Goal: Task Accomplishment & Management: Manage account settings

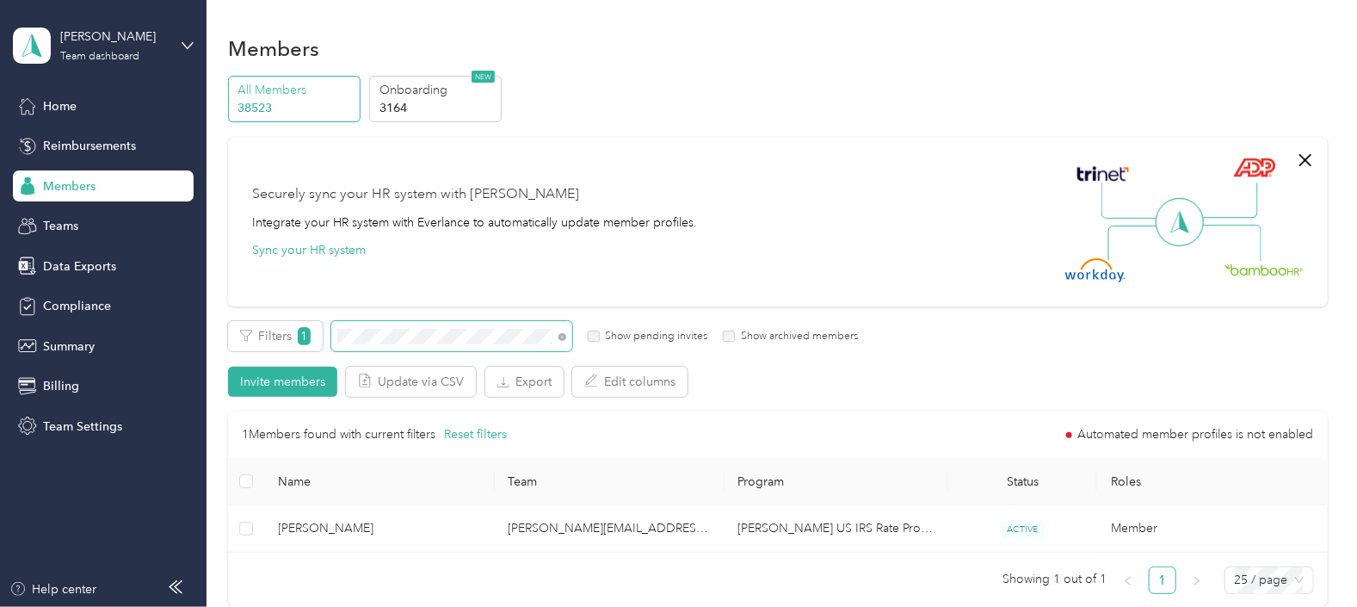
scroll to position [107, 0]
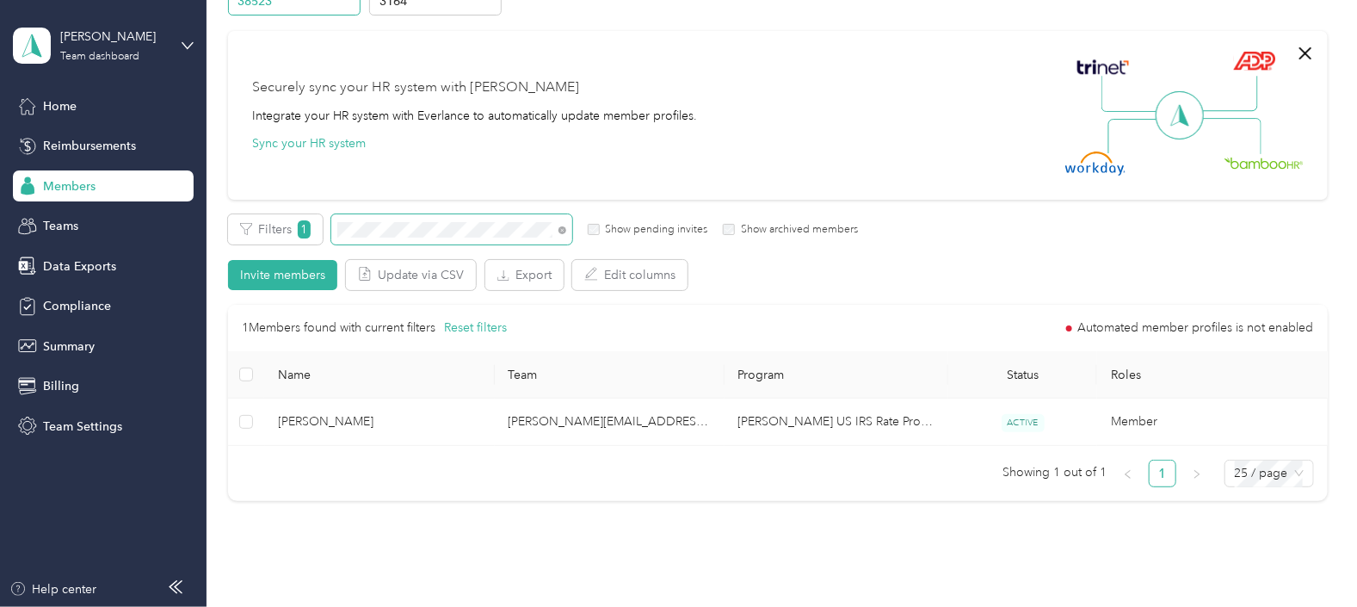
click at [331, 222] on span at bounding box center [451, 229] width 241 height 30
click at [322, 233] on div "Filters 1 Show pending invites Show archived members" at bounding box center [543, 229] width 630 height 30
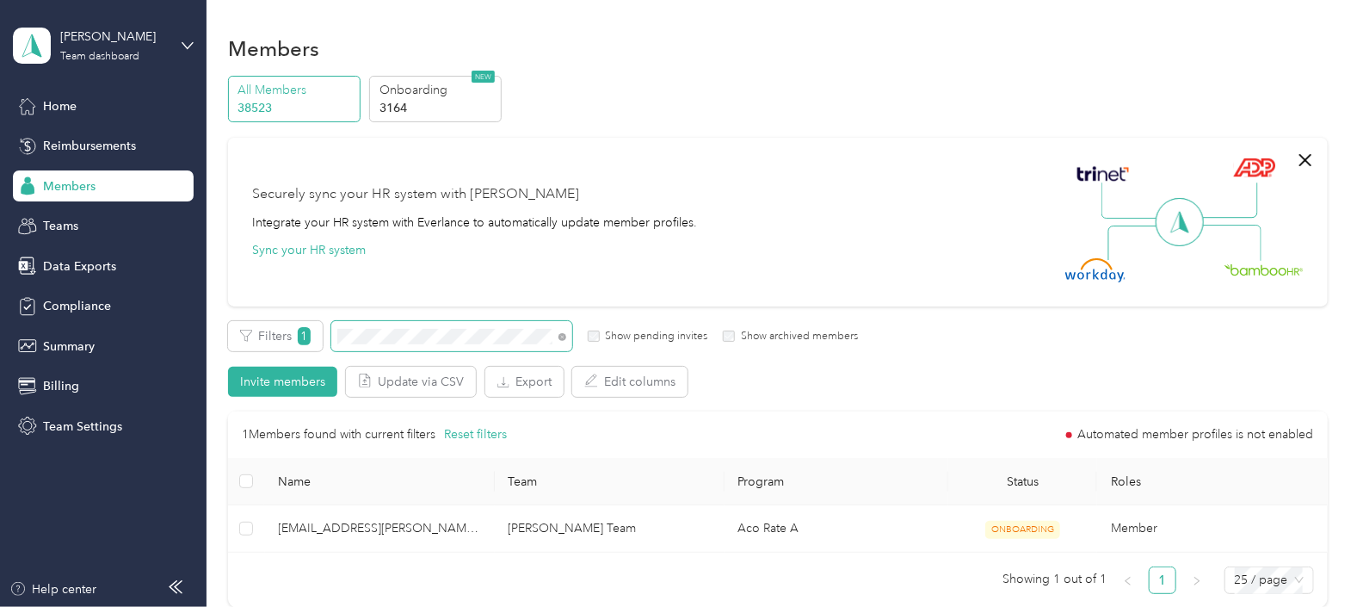
click at [310, 352] on div "Filters 1 Show pending invites Show archived members Invite members Update via …" at bounding box center [778, 359] width 1100 height 76
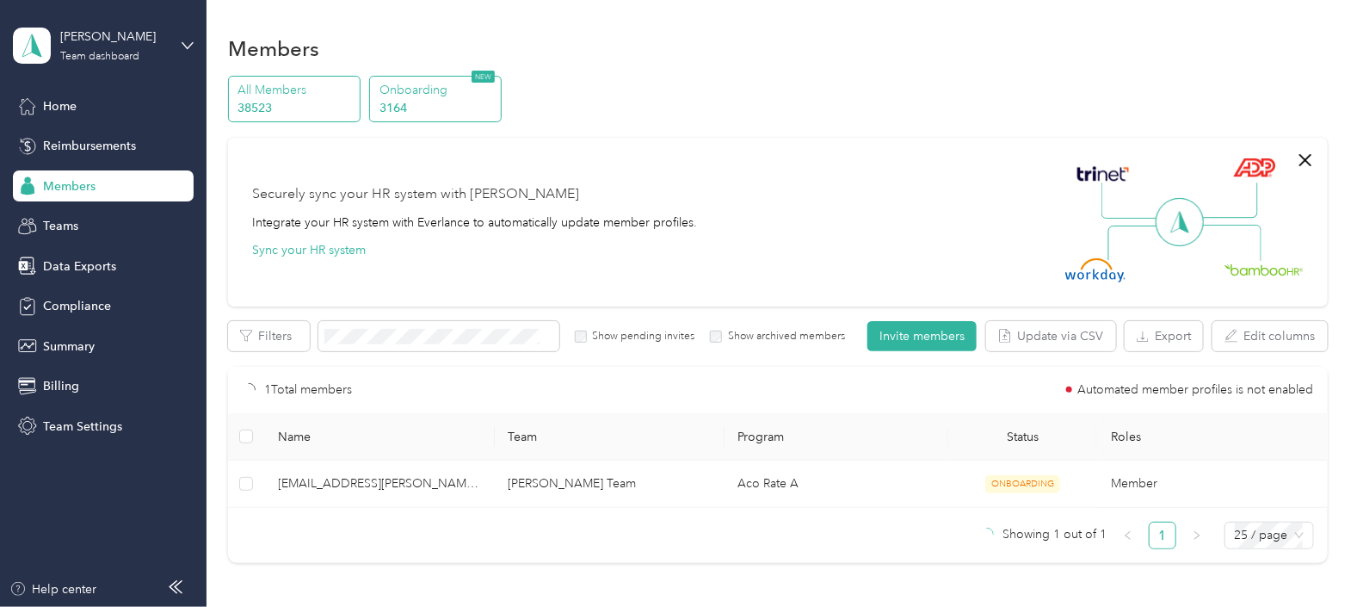
click at [432, 87] on p "Onboarding" at bounding box center [438, 90] width 117 height 18
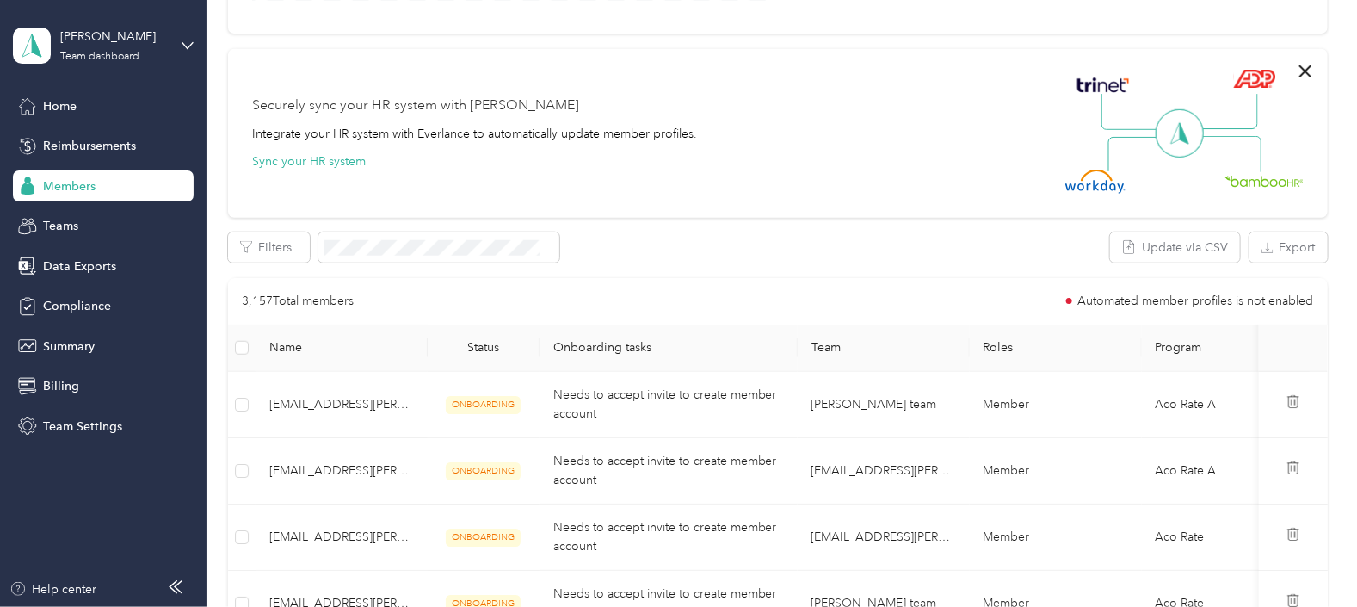
scroll to position [490, 0]
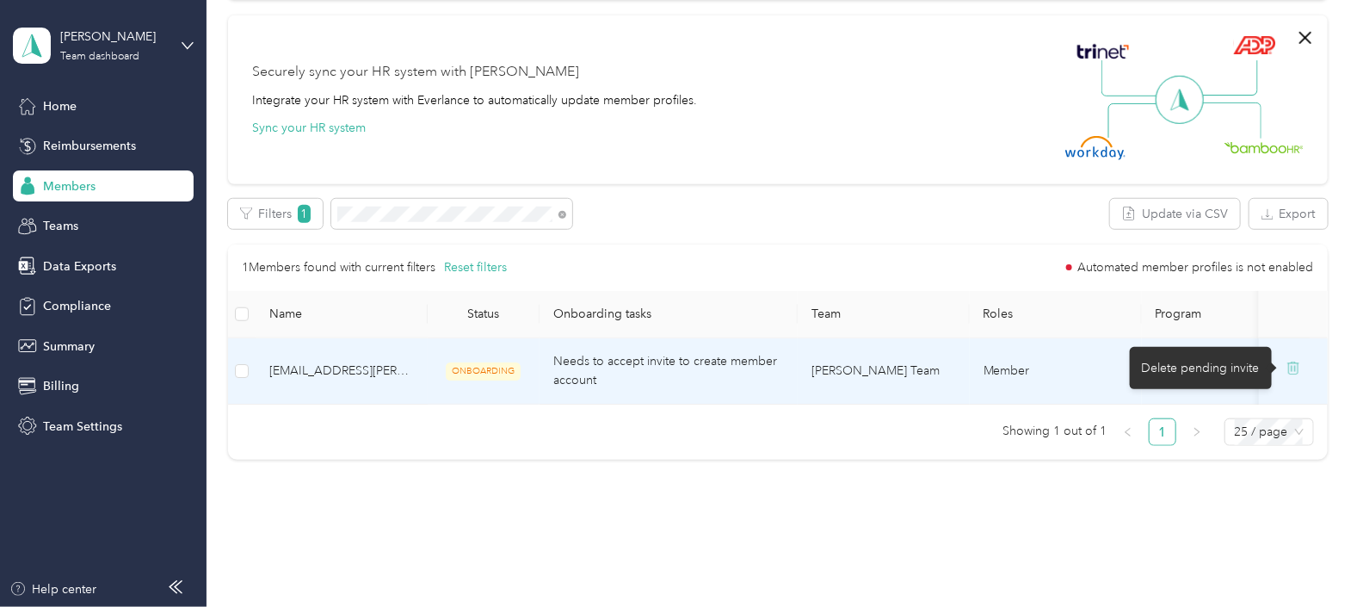
click at [1288, 370] on icon at bounding box center [1294, 368] width 14 height 14
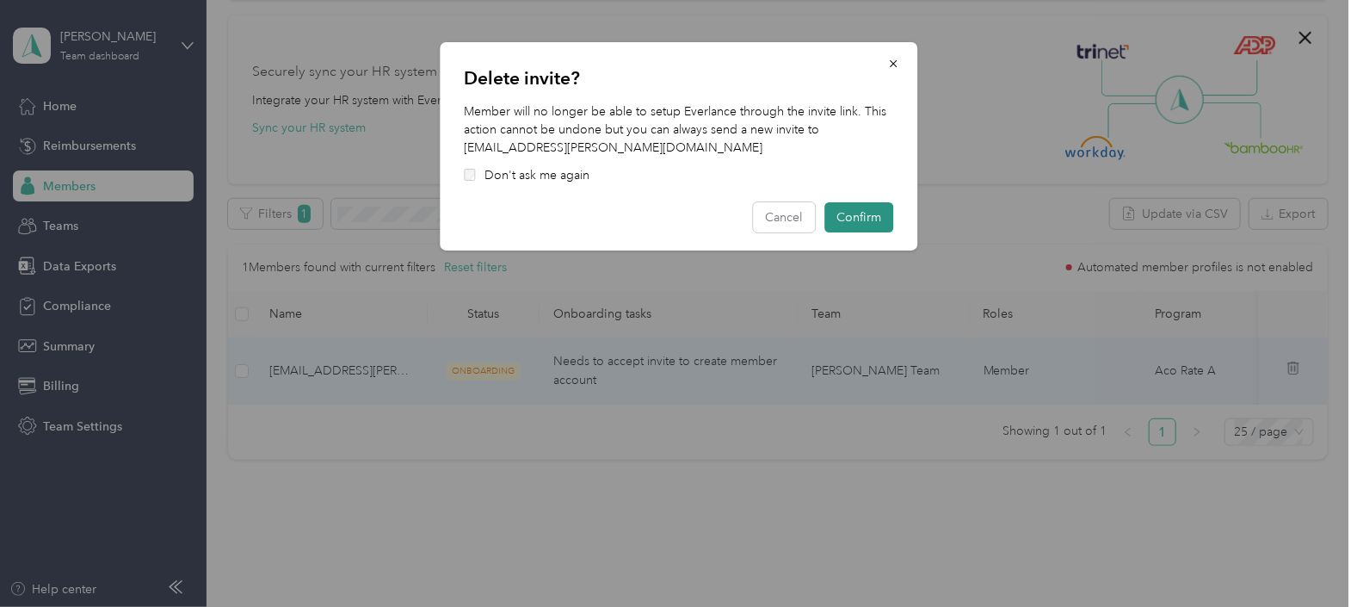
click at [865, 213] on button "Confirm" at bounding box center [858, 217] width 69 height 30
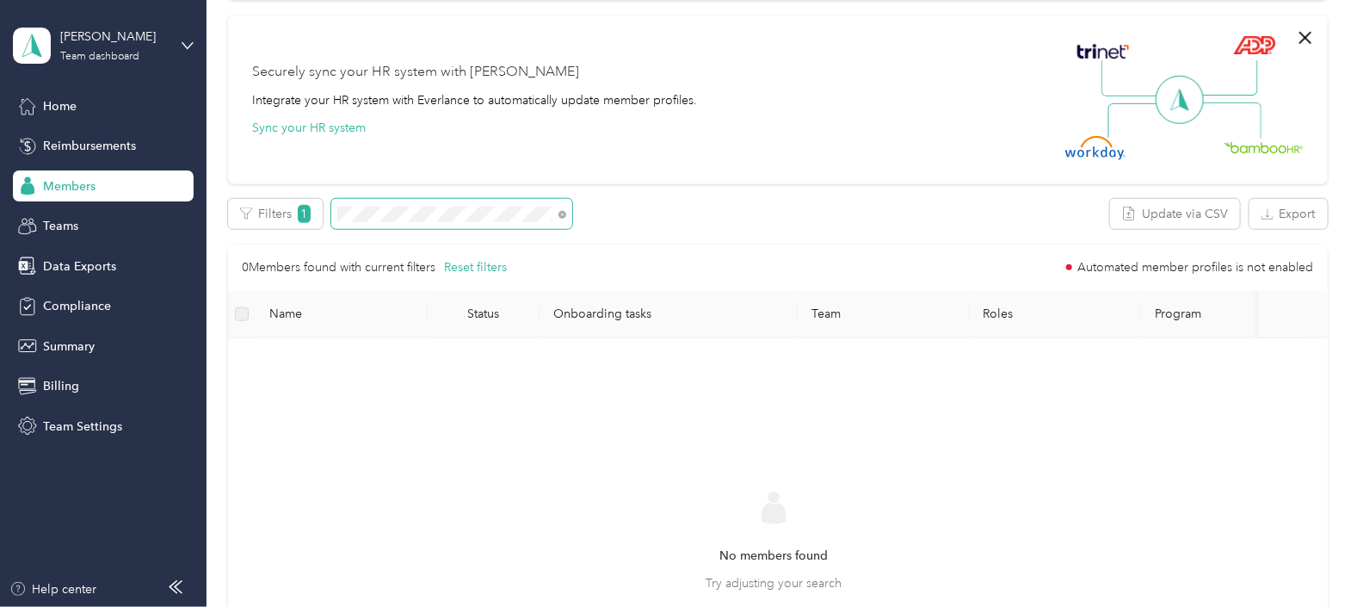
click at [331, 215] on span at bounding box center [451, 214] width 241 height 30
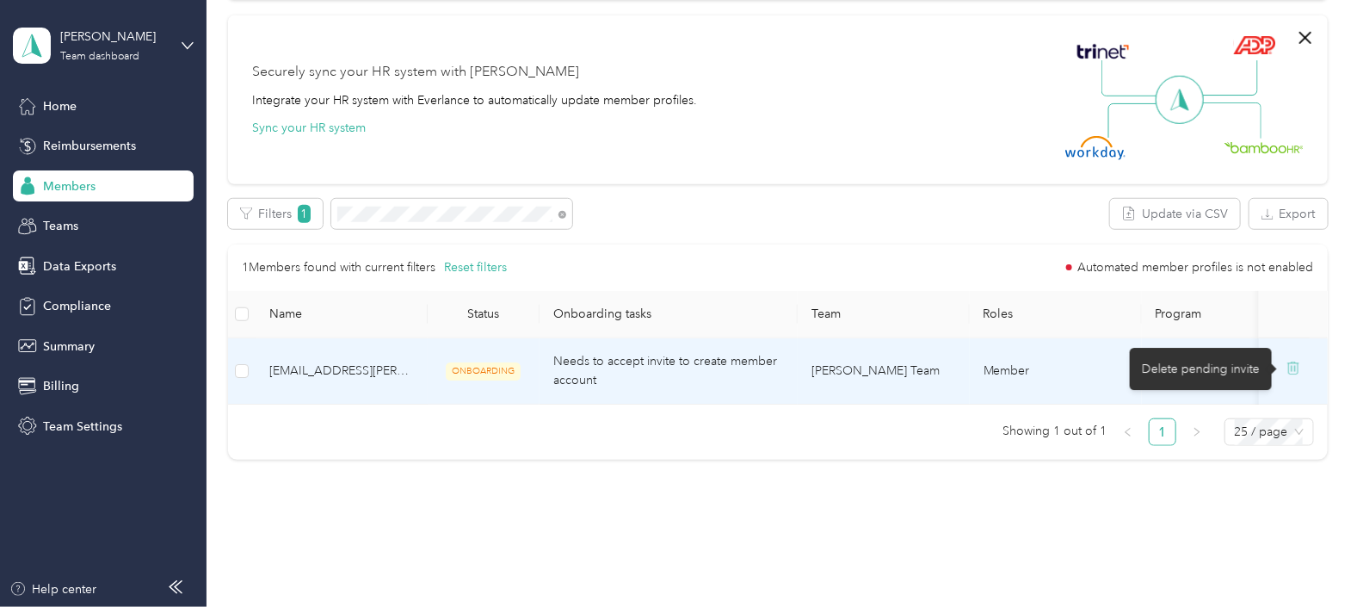
click at [1292, 369] on icon at bounding box center [1294, 368] width 14 height 14
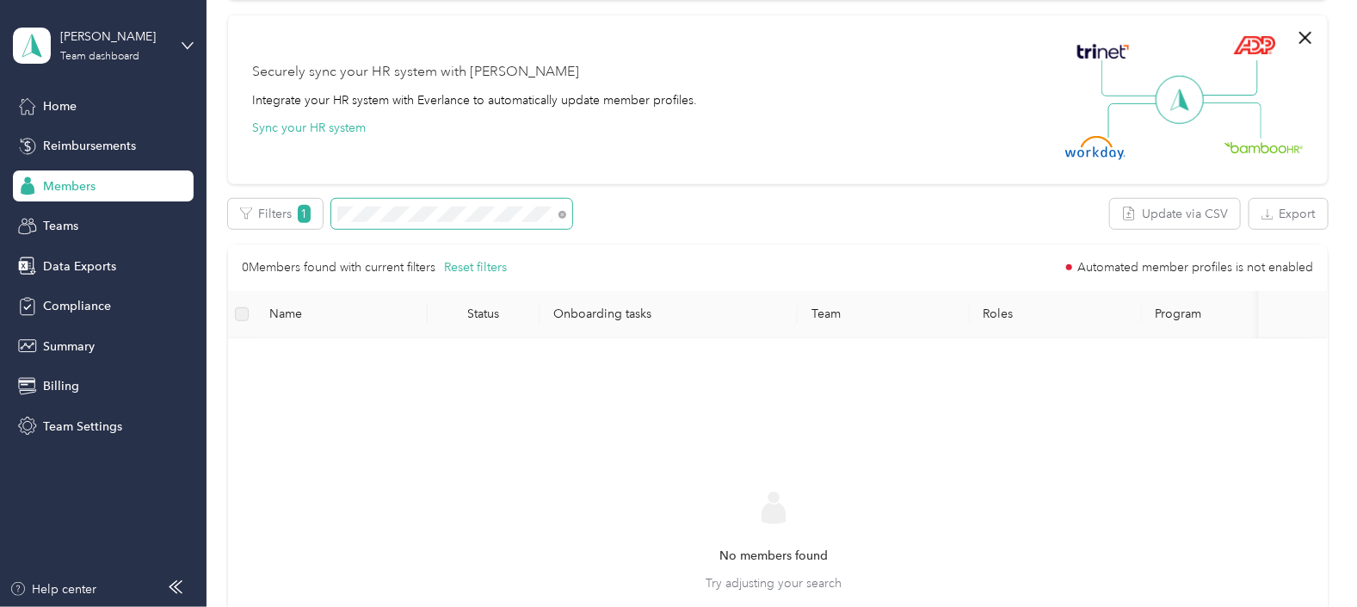
click at [330, 210] on div "Filters 1" at bounding box center [400, 214] width 345 height 30
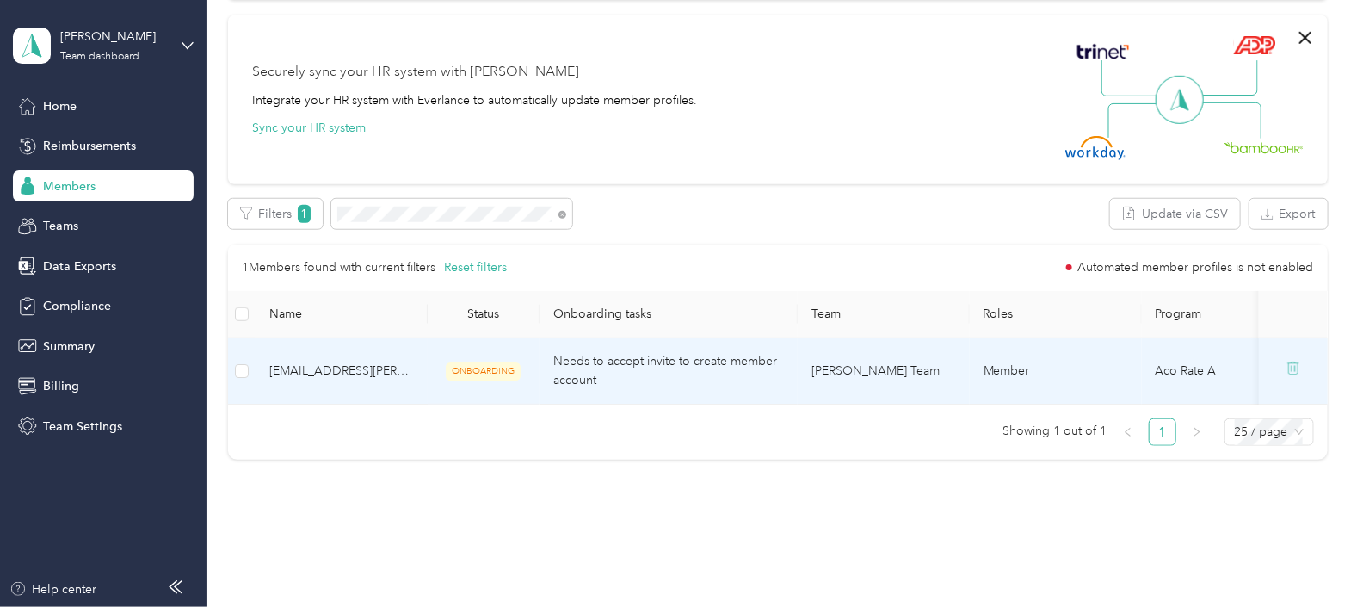
click at [1287, 367] on icon at bounding box center [1294, 368] width 14 height 14
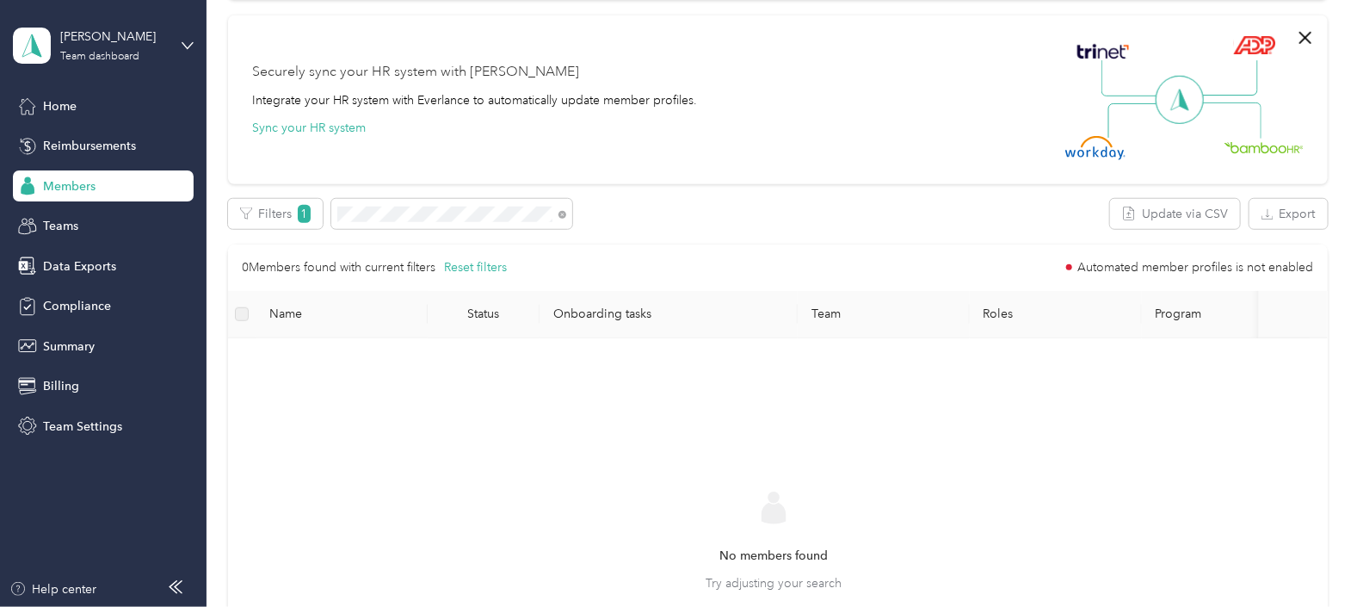
click at [92, 185] on span "Members" at bounding box center [69, 186] width 52 height 18
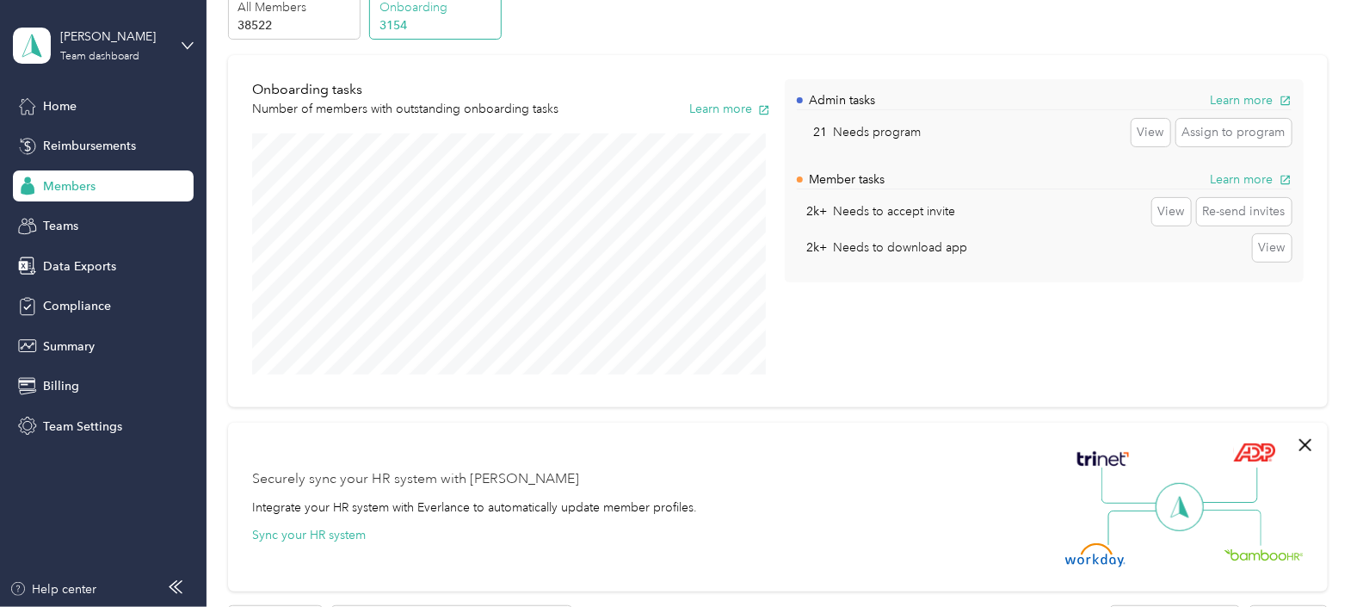
scroll to position [59, 0]
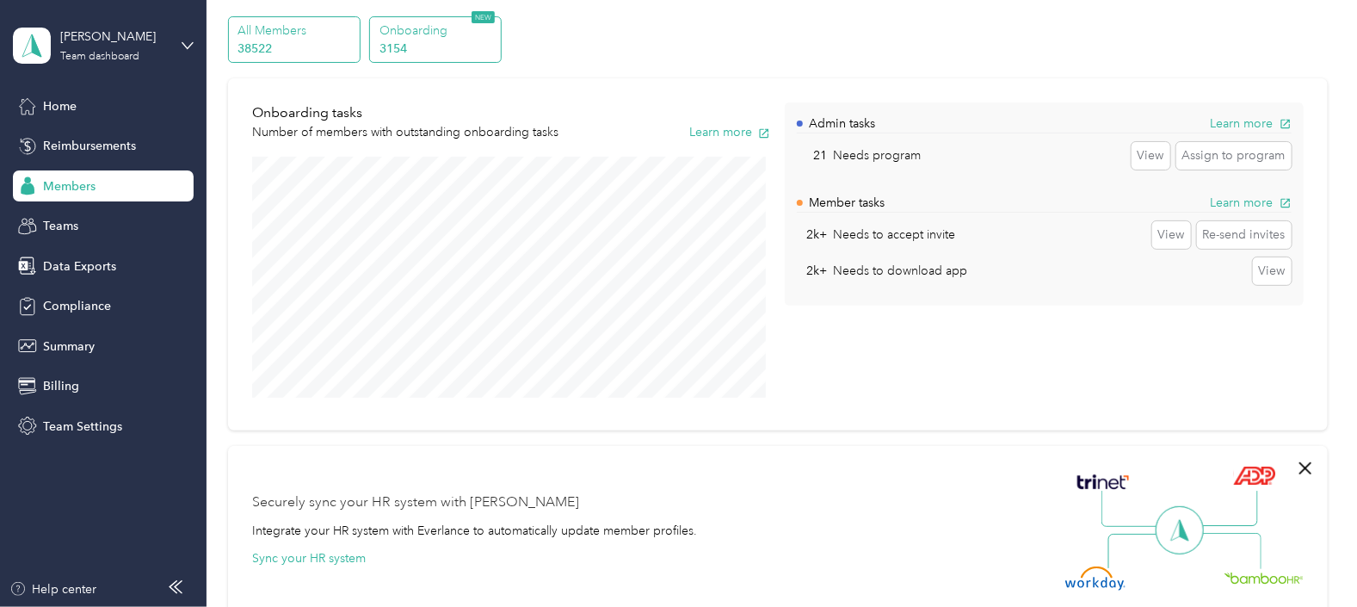
click at [289, 43] on p "38522" at bounding box center [296, 49] width 117 height 18
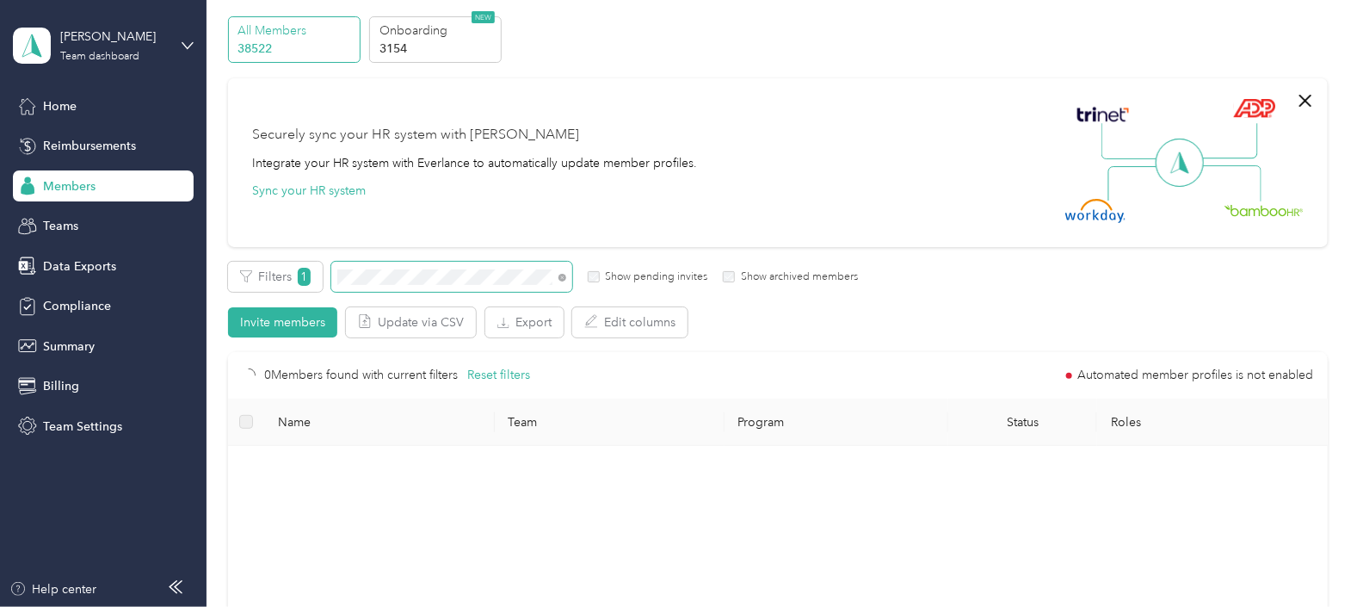
click at [325, 289] on div "Filters 1 Show pending invites Show archived members" at bounding box center [543, 277] width 630 height 30
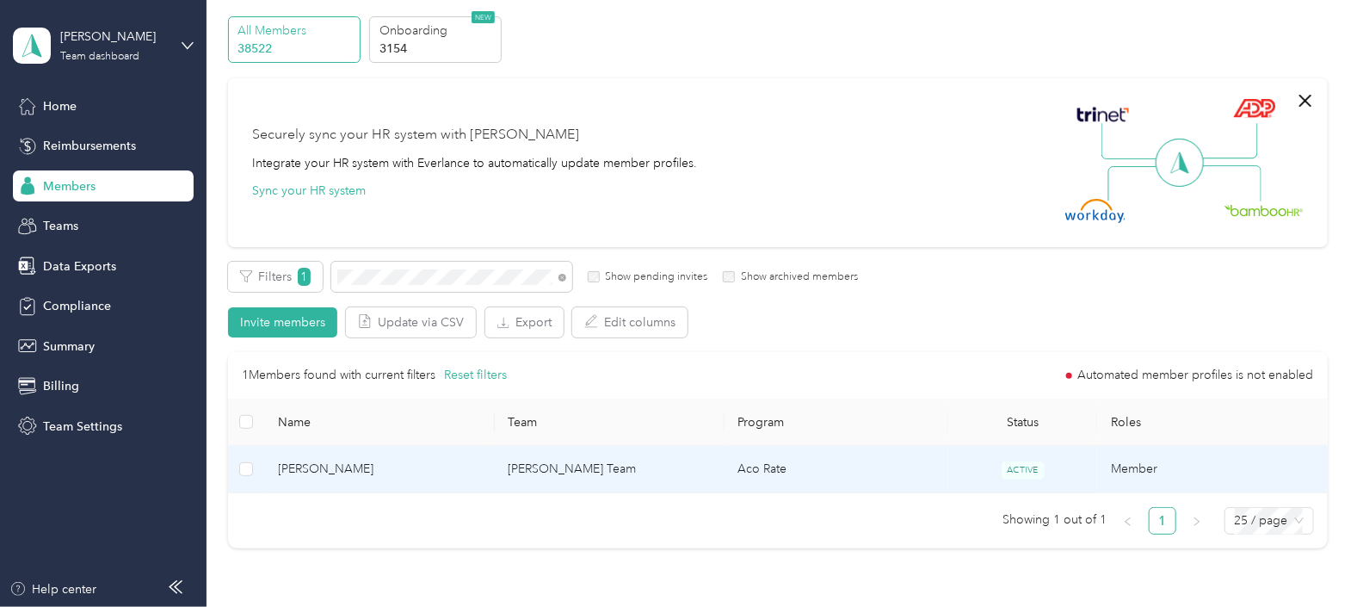
click at [852, 471] on td "Aco Rate" at bounding box center [837, 469] width 224 height 47
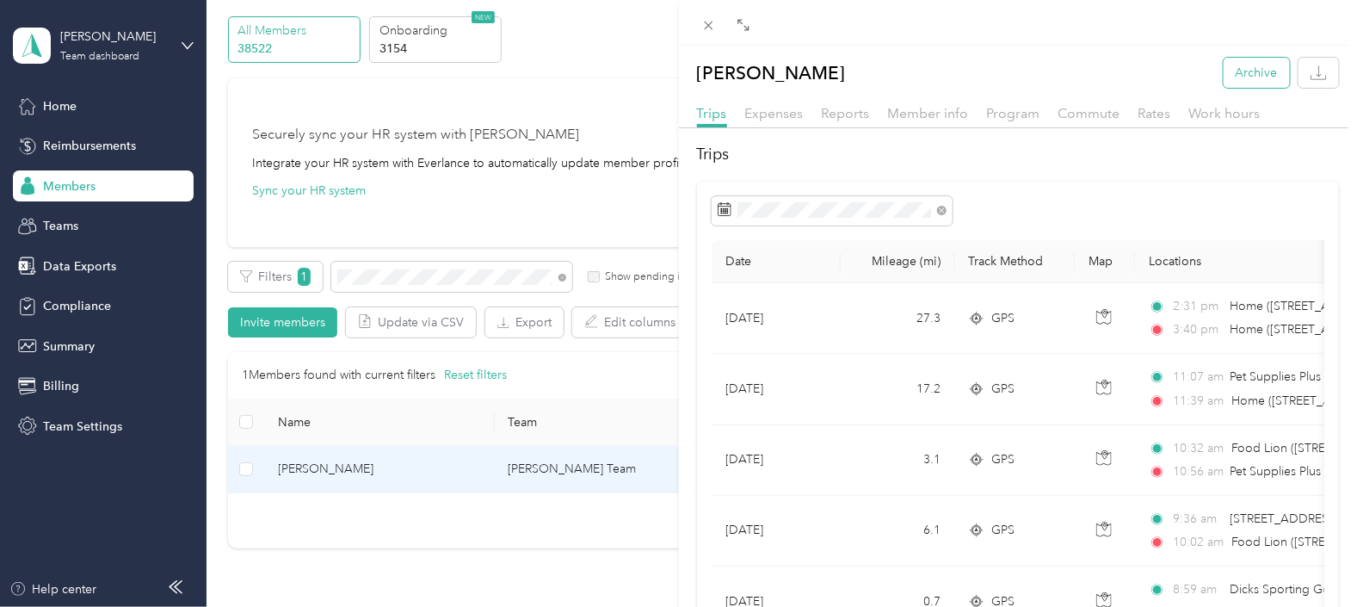
click at [1244, 69] on button "Archive" at bounding box center [1257, 73] width 66 height 30
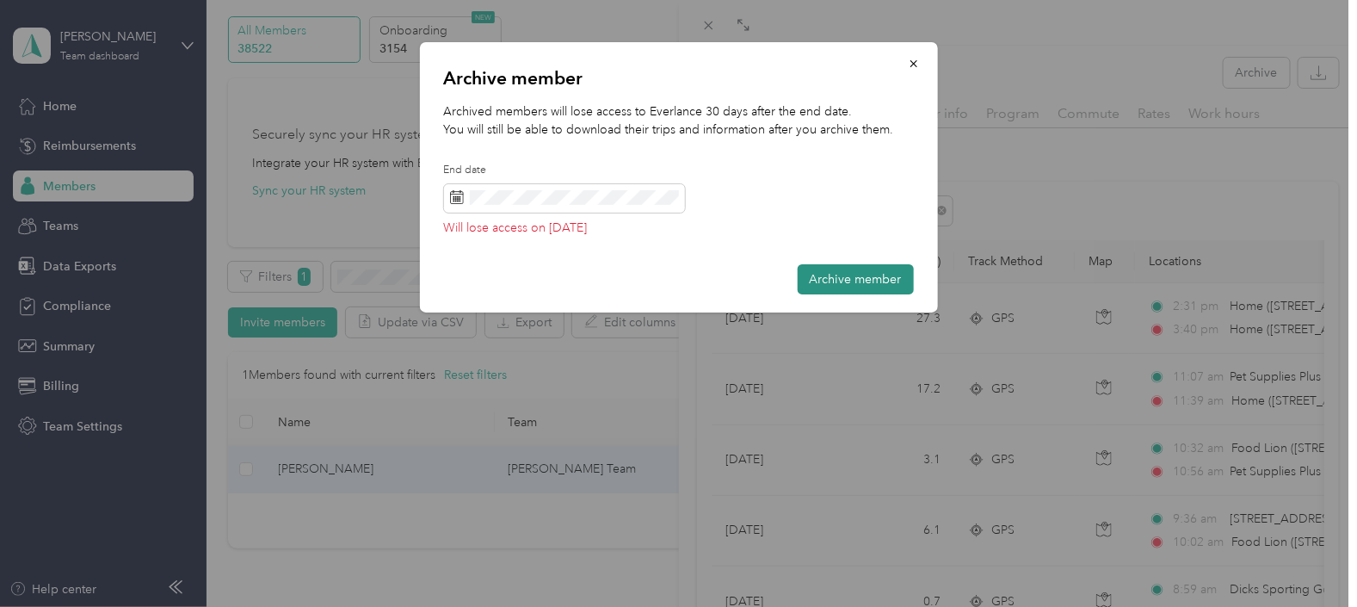
click at [876, 278] on button "Archive member" at bounding box center [856, 279] width 116 height 30
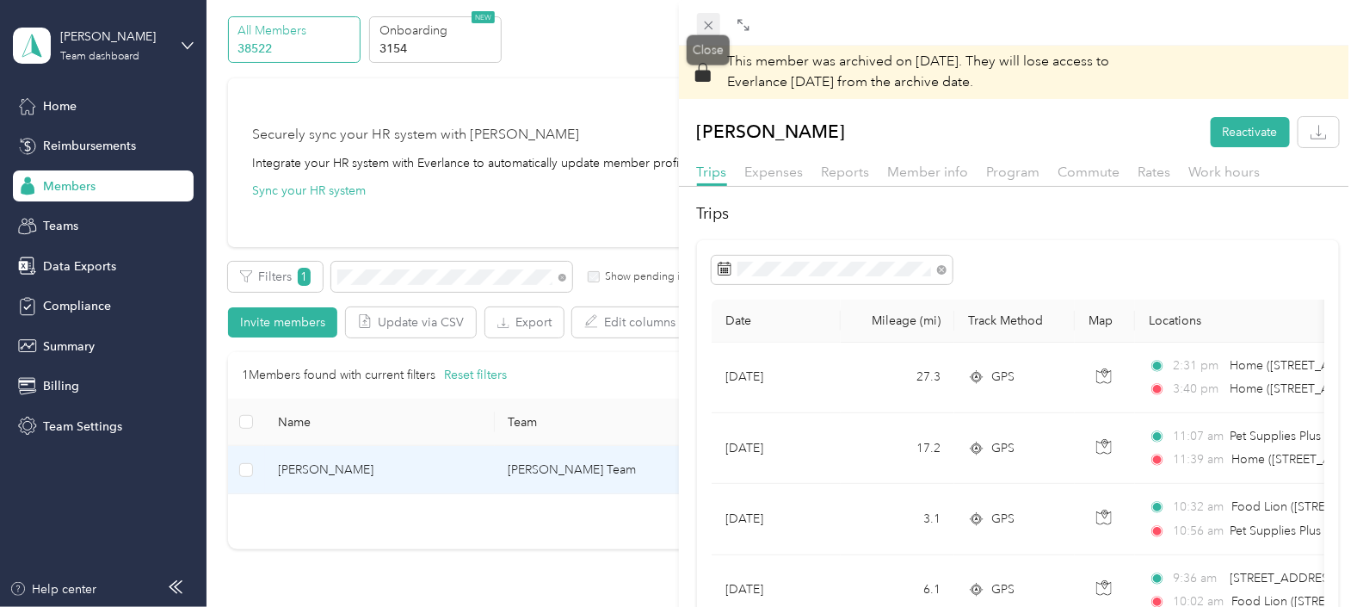
click at [707, 31] on icon at bounding box center [708, 25] width 15 height 15
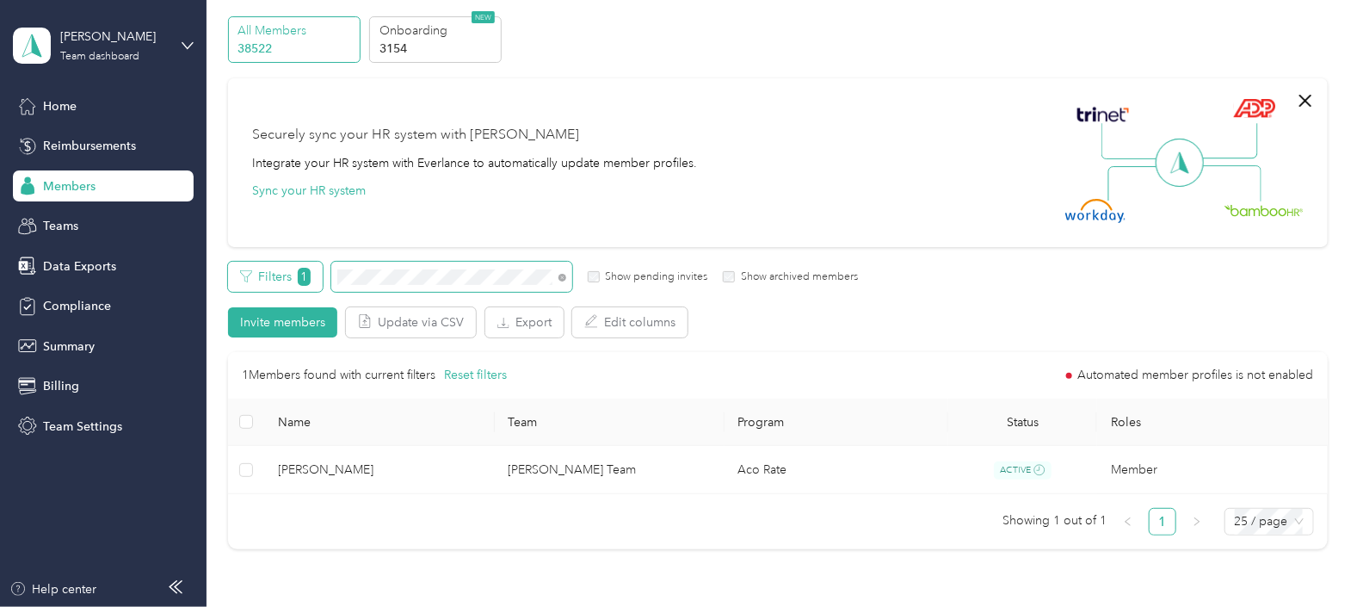
click at [319, 275] on div "Filters 1 Show pending invites Show archived members" at bounding box center [543, 277] width 630 height 30
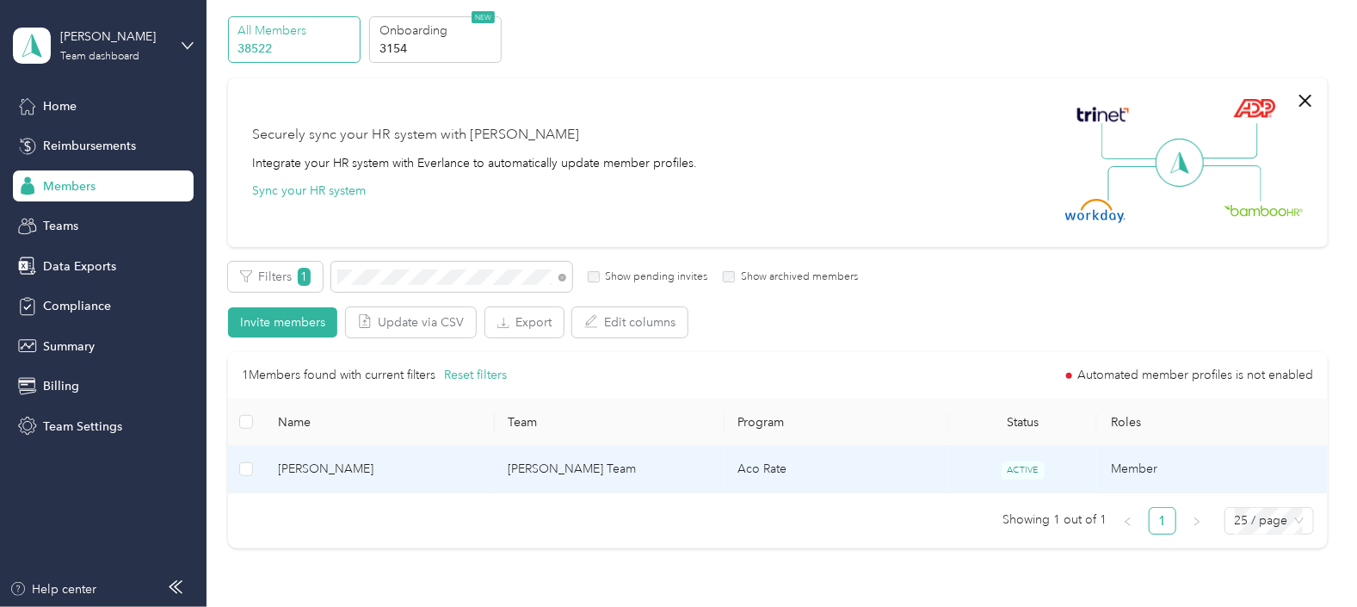
click at [697, 480] on td "[PERSON_NAME] Team" at bounding box center [610, 469] width 230 height 47
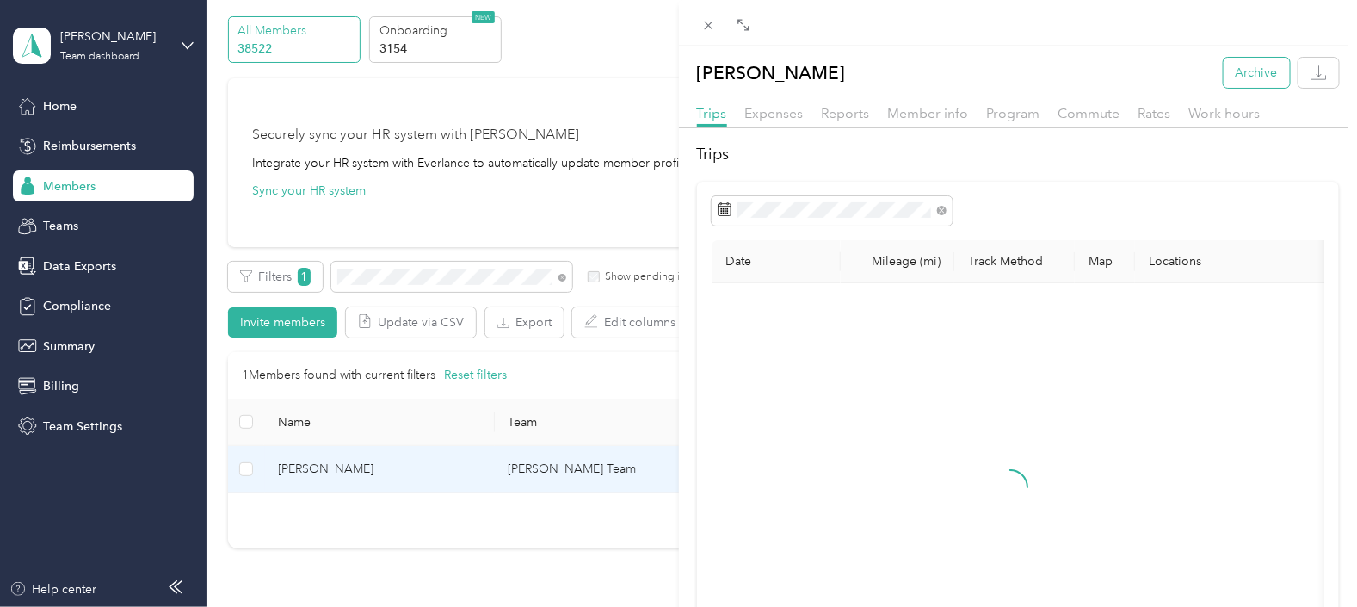
click at [1244, 64] on button "Archive" at bounding box center [1257, 73] width 66 height 30
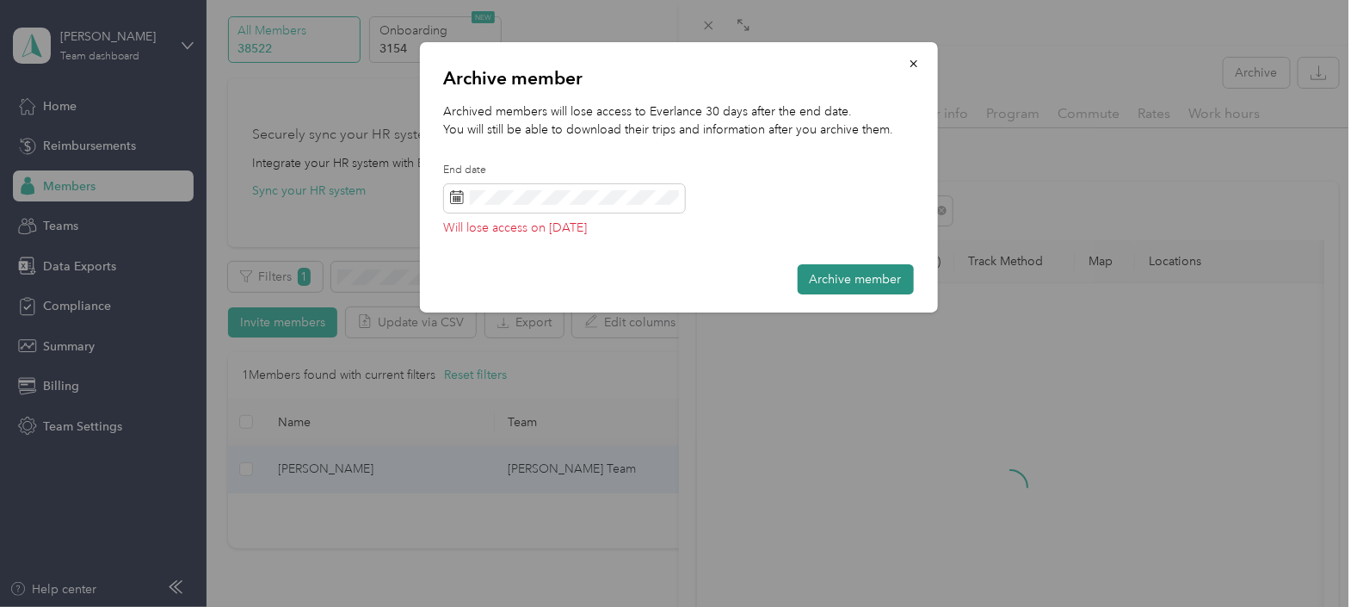
click at [856, 287] on button "Archive member" at bounding box center [856, 279] width 116 height 30
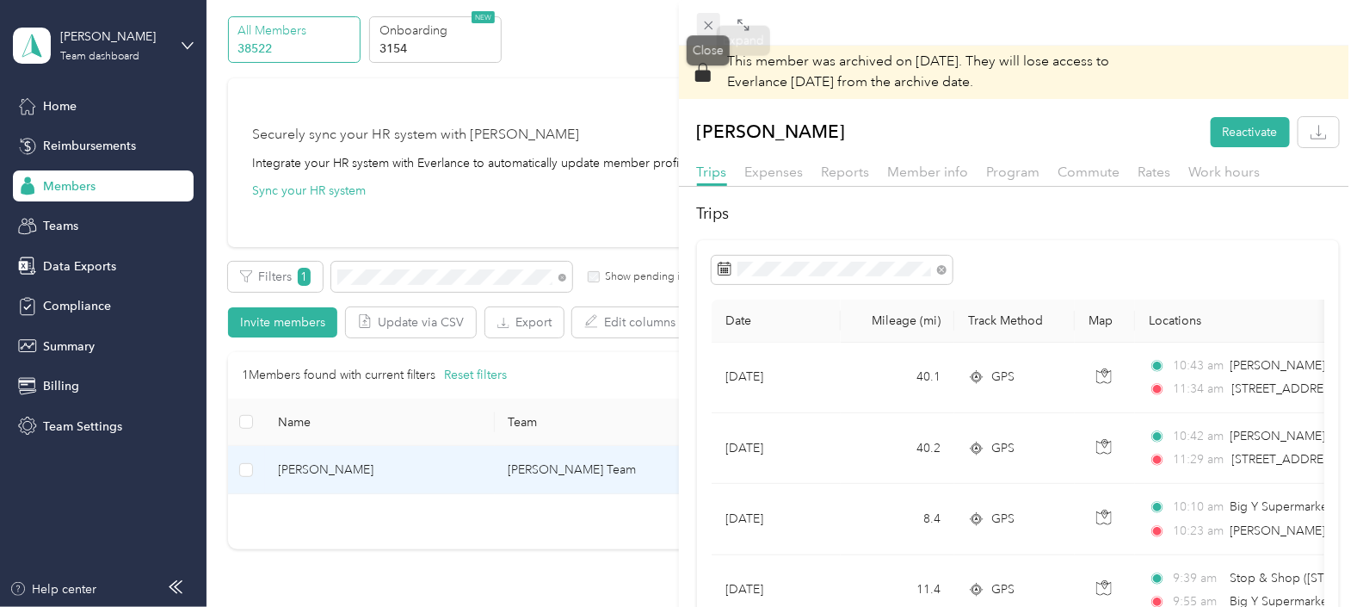
click at [712, 22] on icon at bounding box center [708, 25] width 15 height 15
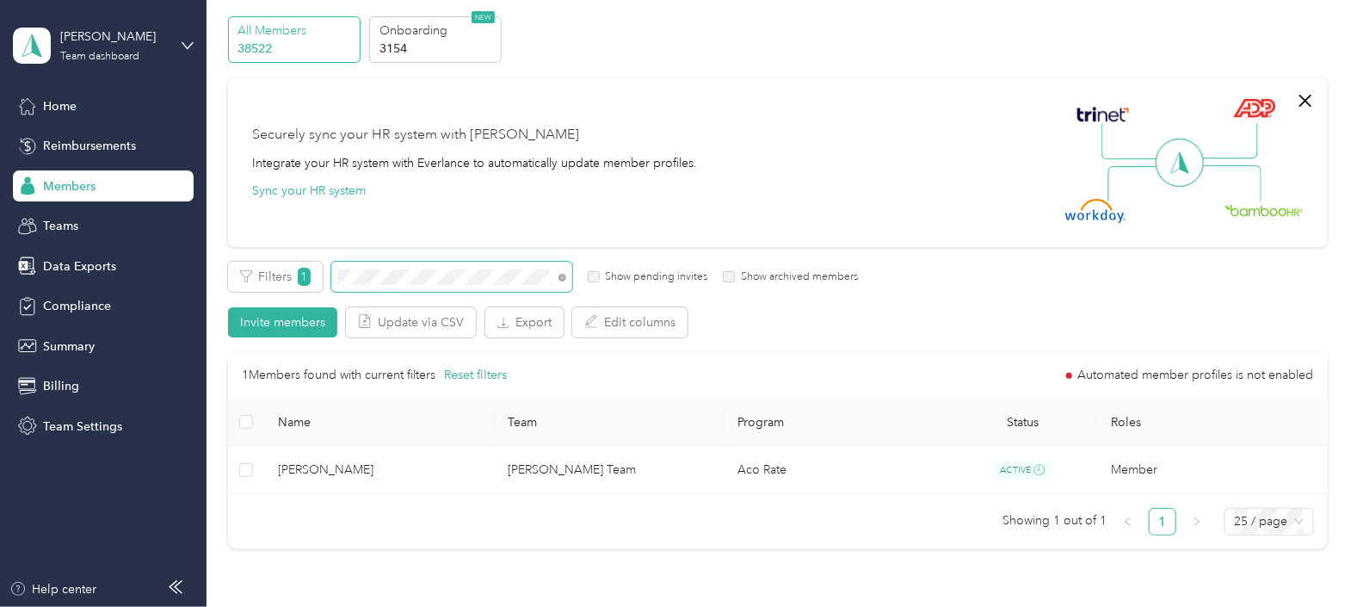
click at [327, 287] on div "Filters 1 Show pending invites Show archived members" at bounding box center [543, 277] width 630 height 30
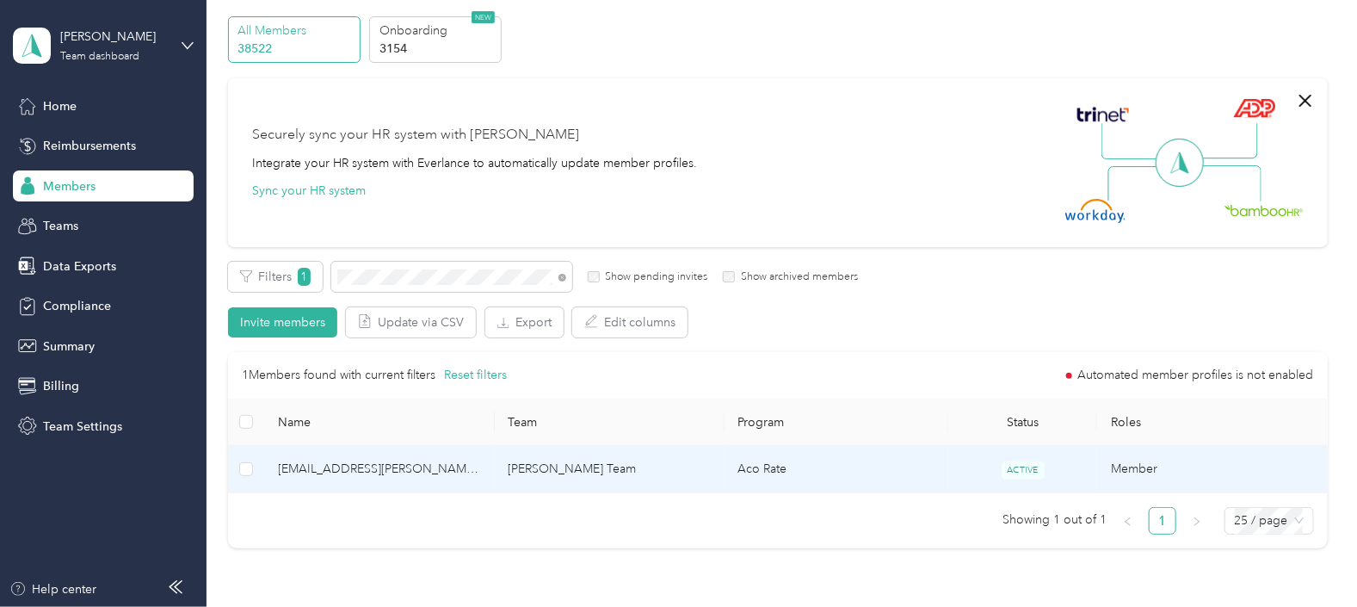
click at [853, 473] on td "Aco Rate" at bounding box center [837, 469] width 224 height 47
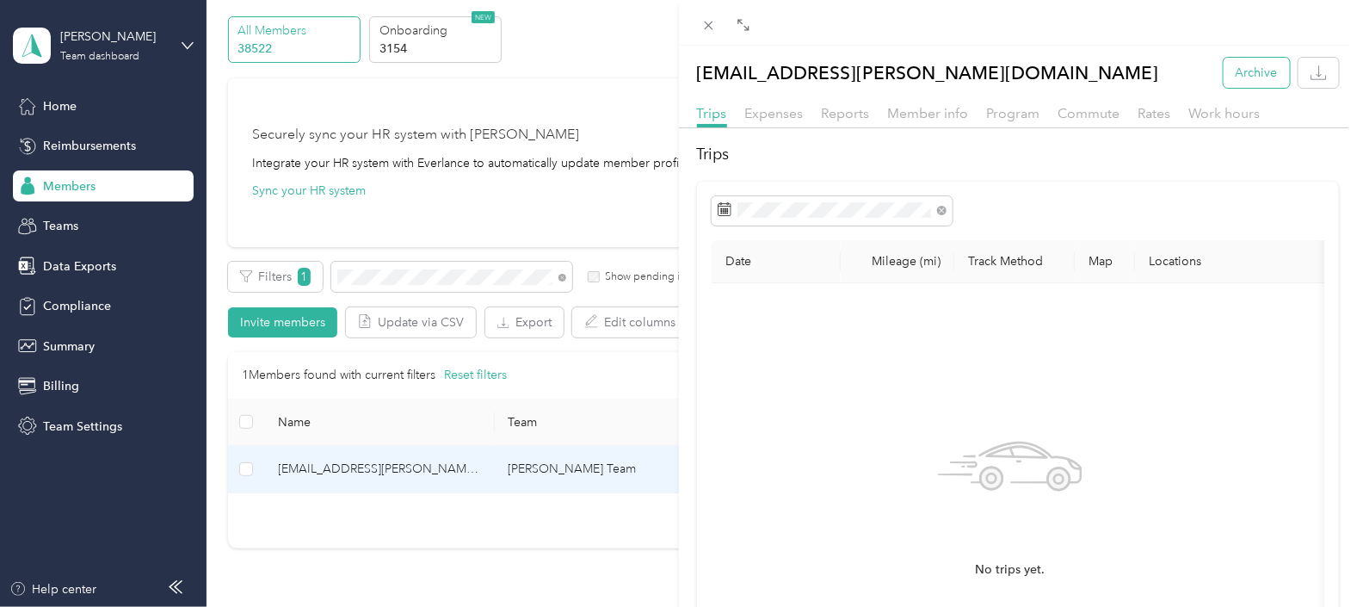
click at [1238, 73] on button "Archive" at bounding box center [1257, 73] width 66 height 30
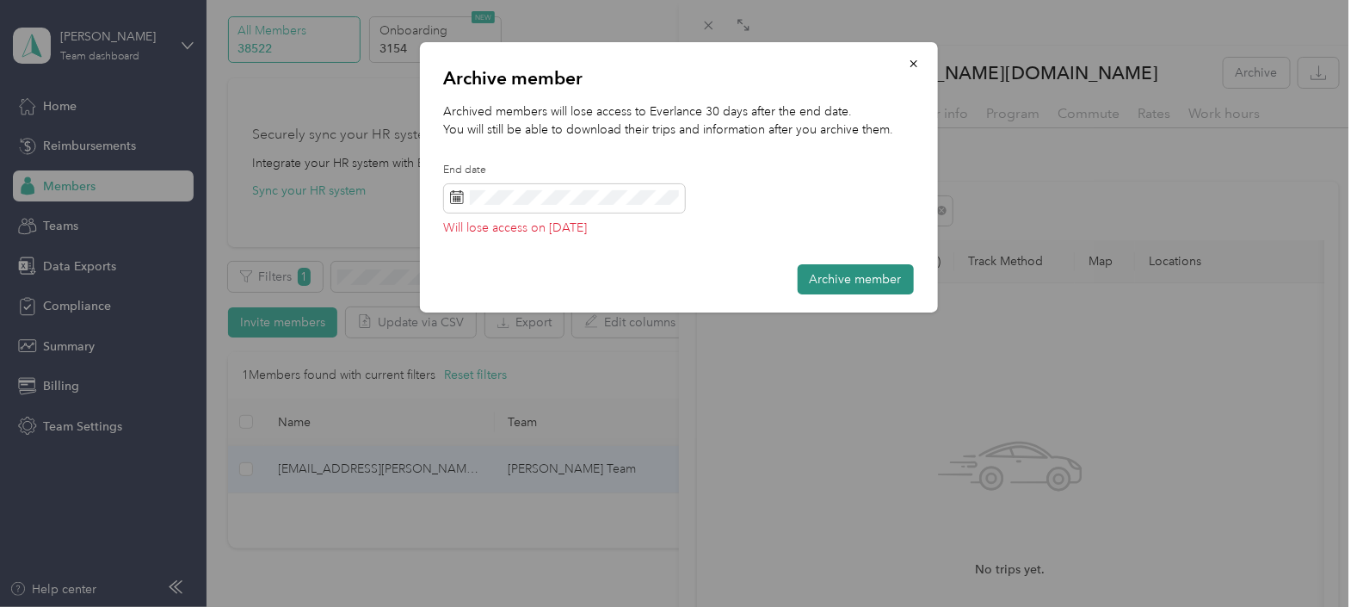
click at [867, 282] on button "Archive member" at bounding box center [856, 279] width 116 height 30
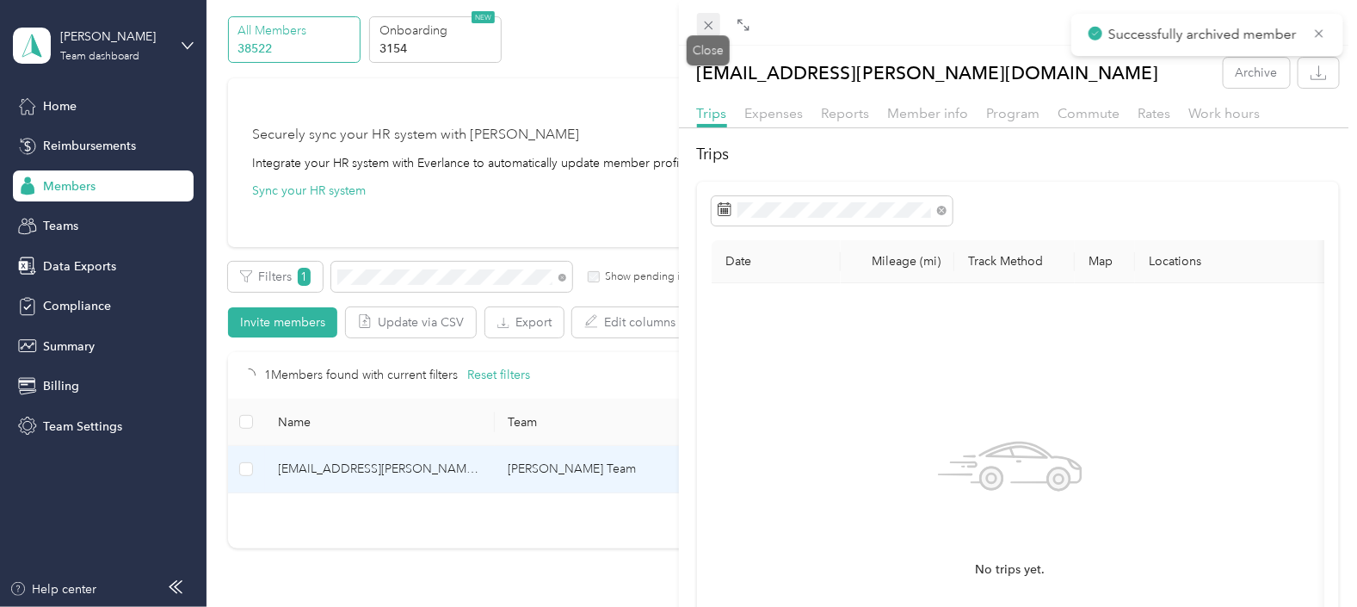
click at [707, 22] on icon at bounding box center [708, 25] width 15 height 15
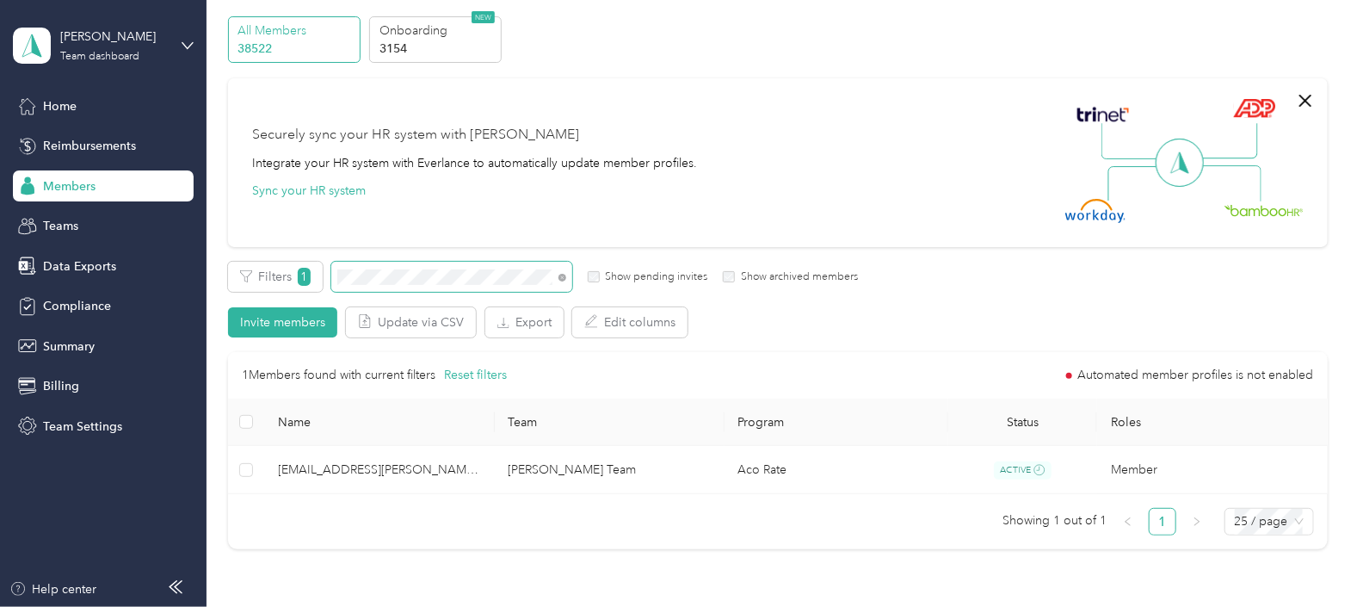
click at [328, 284] on div "Filters 1 Show pending invites Show archived members" at bounding box center [543, 277] width 630 height 30
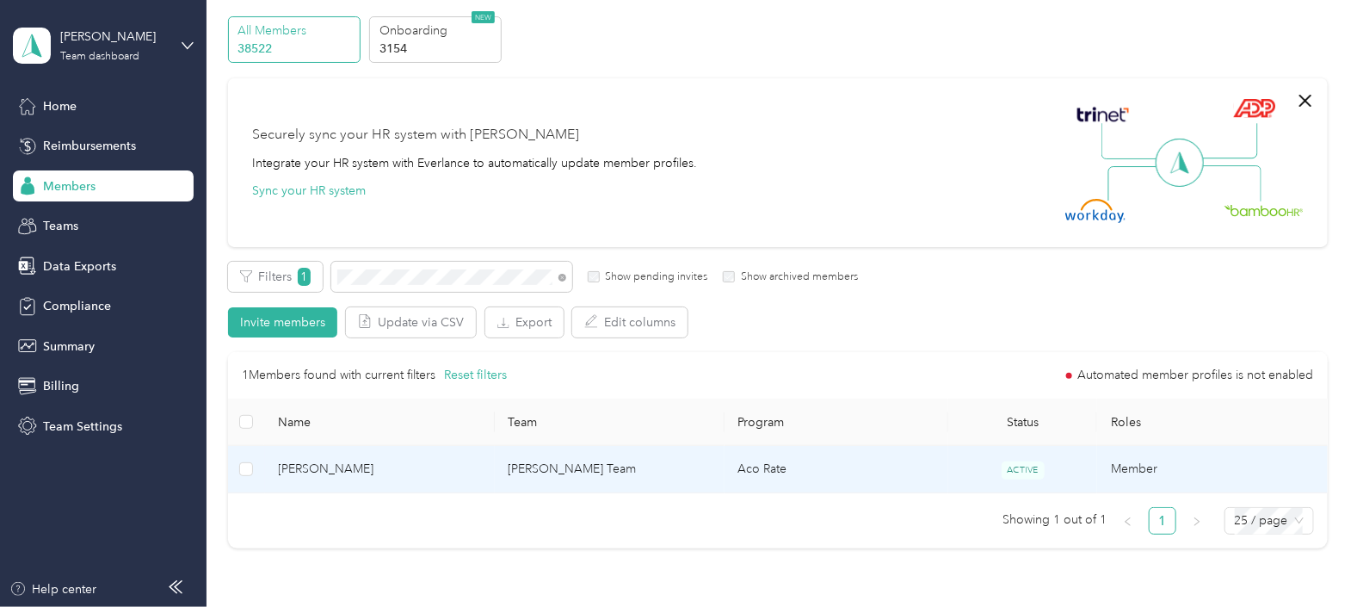
click at [904, 477] on td "Aco Rate" at bounding box center [837, 469] width 224 height 47
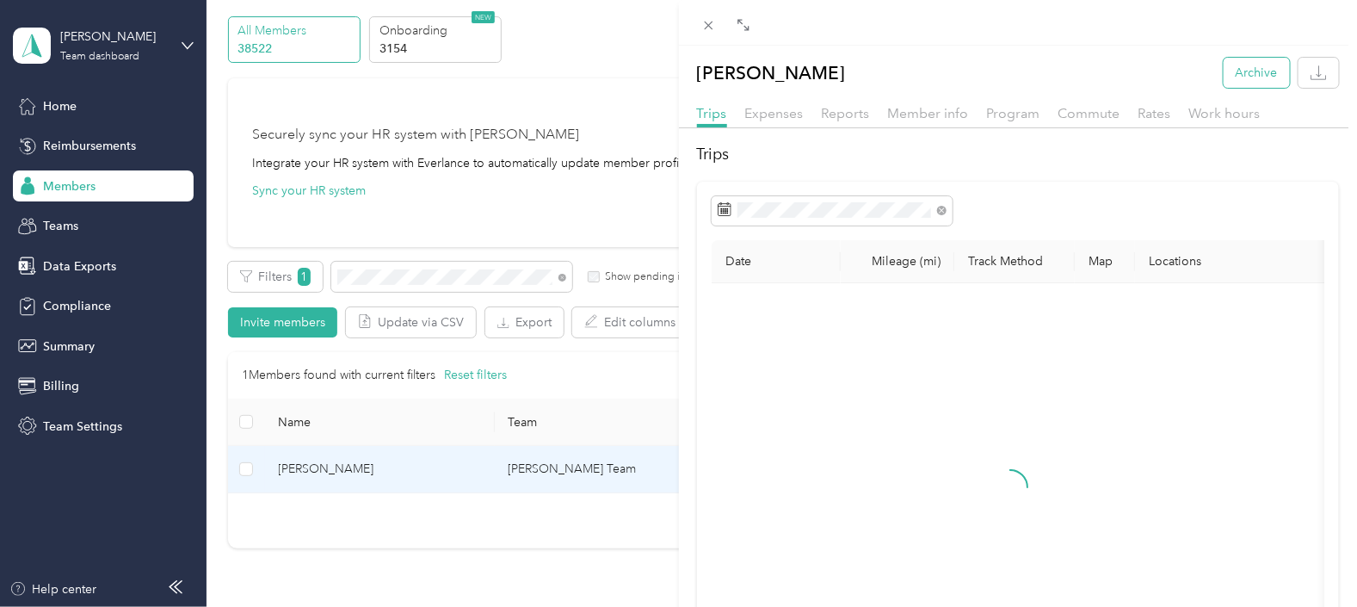
click at [1238, 73] on button "Archive" at bounding box center [1257, 73] width 66 height 30
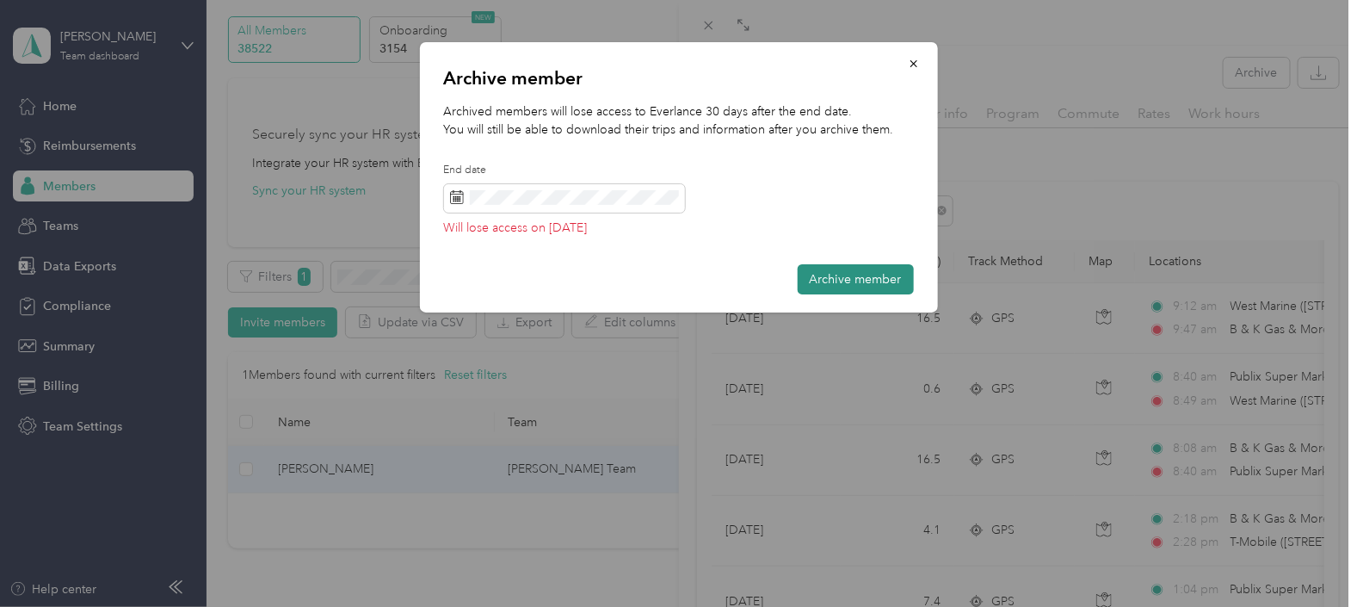
click at [850, 281] on button "Archive member" at bounding box center [856, 279] width 116 height 30
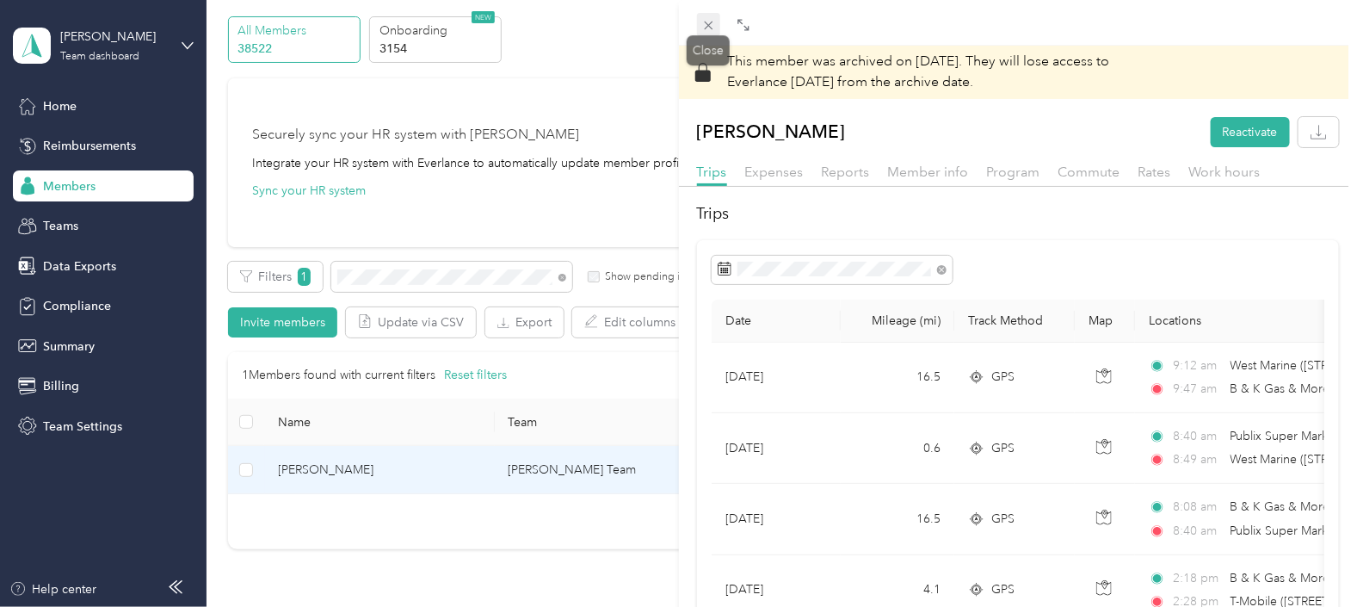
click at [711, 17] on span at bounding box center [709, 25] width 24 height 24
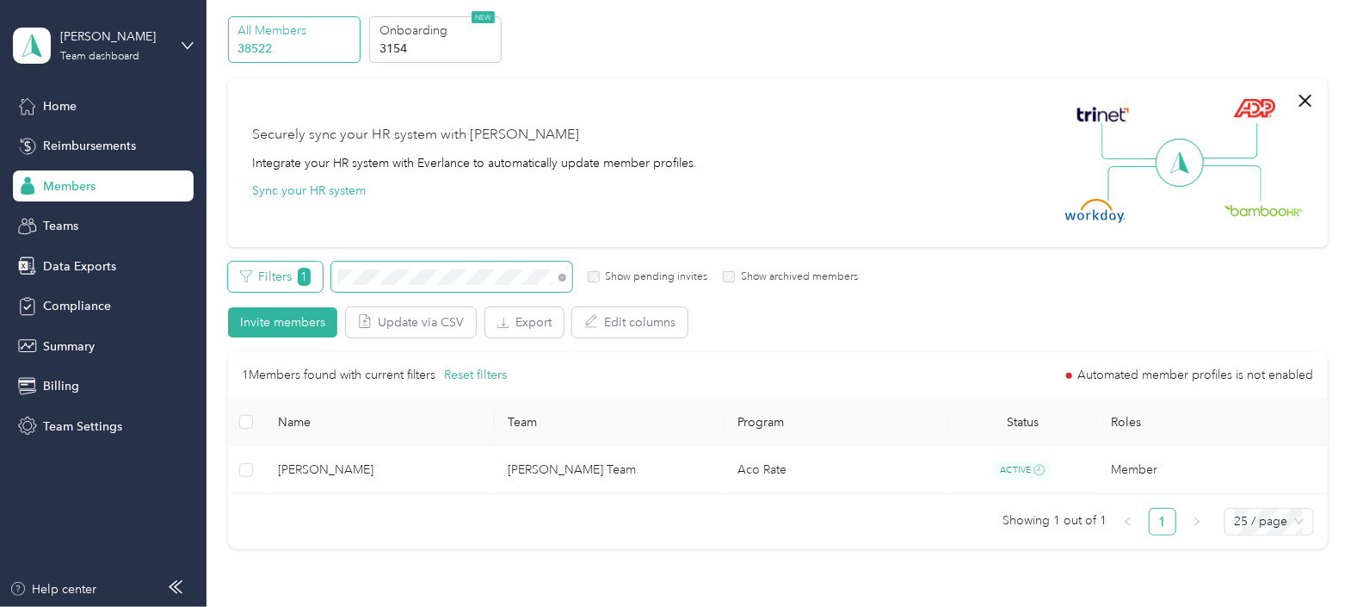
click at [310, 280] on div "Filters 1 Show pending invites Show archived members" at bounding box center [543, 277] width 630 height 30
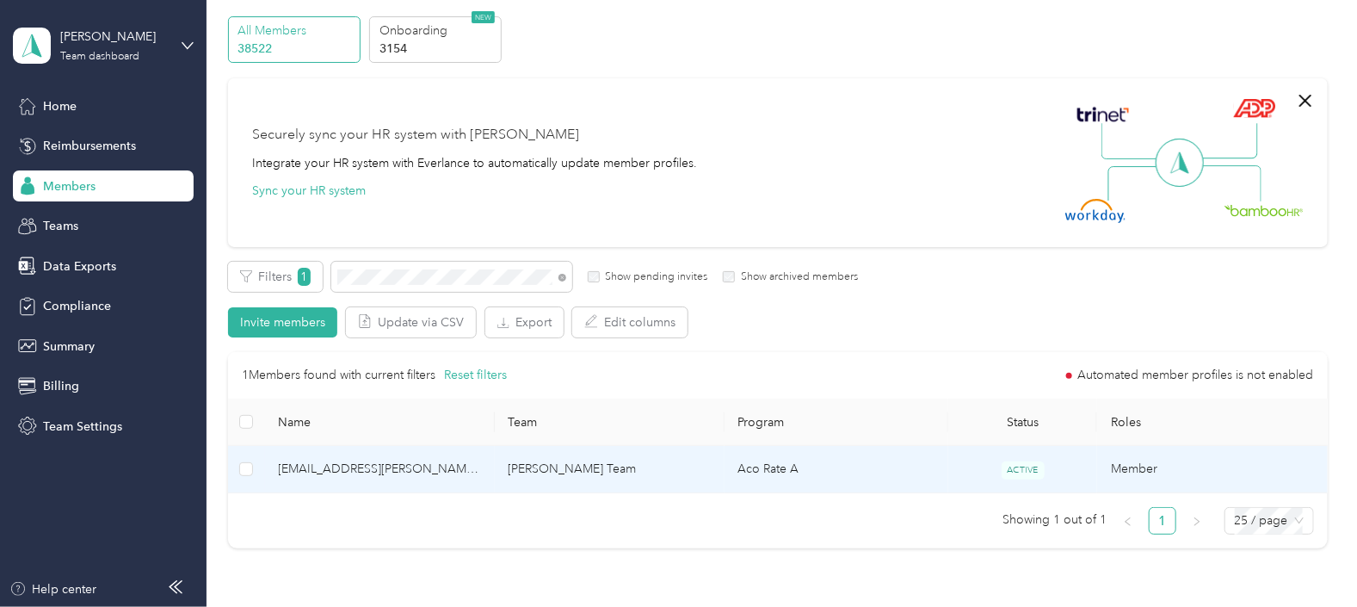
click at [828, 470] on td "Aco Rate A" at bounding box center [837, 469] width 224 height 47
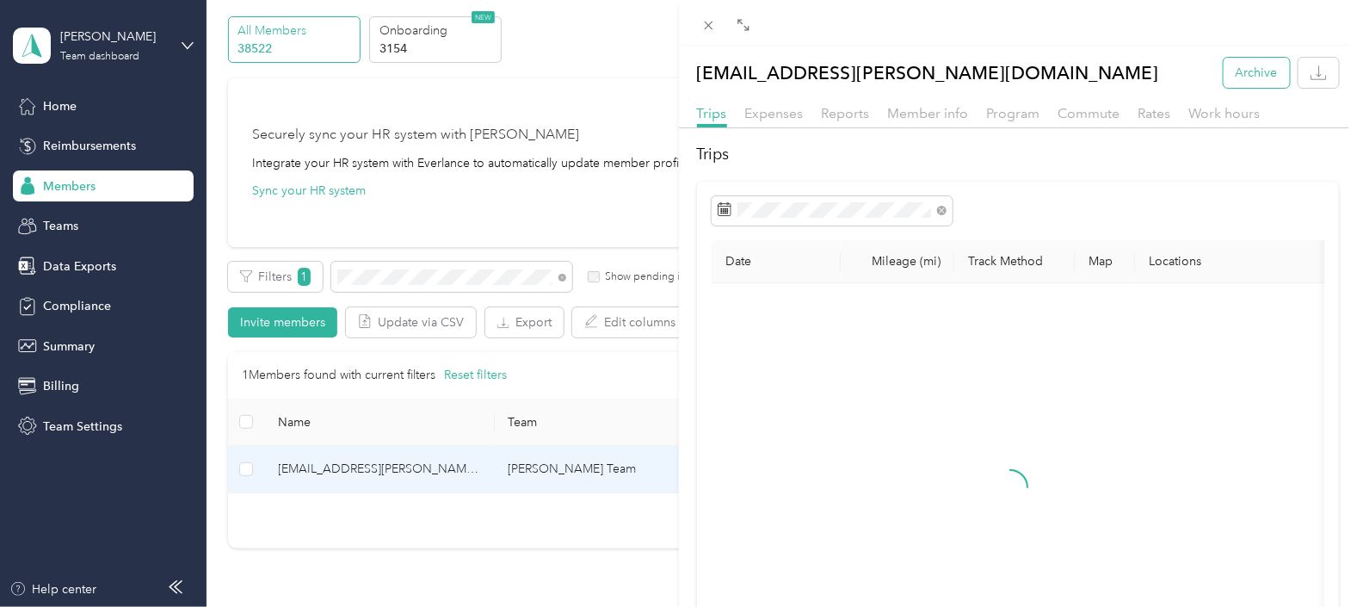
click at [1241, 71] on button "Archive" at bounding box center [1257, 73] width 66 height 30
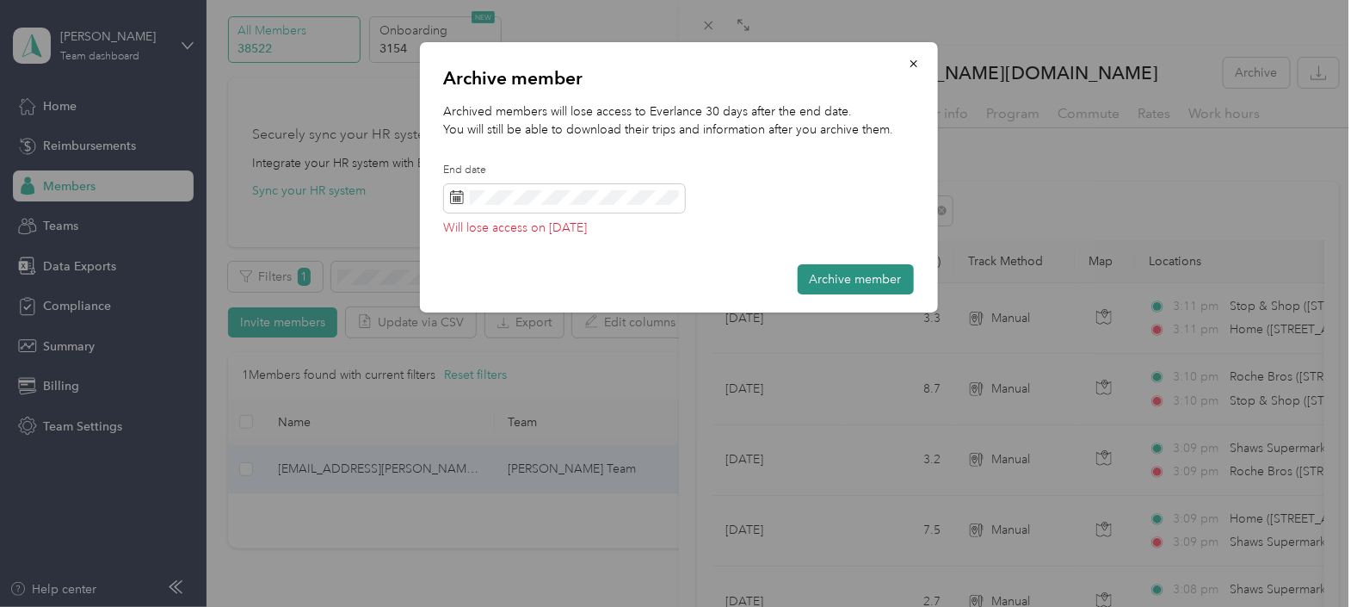
click at [851, 274] on button "Archive member" at bounding box center [856, 279] width 116 height 30
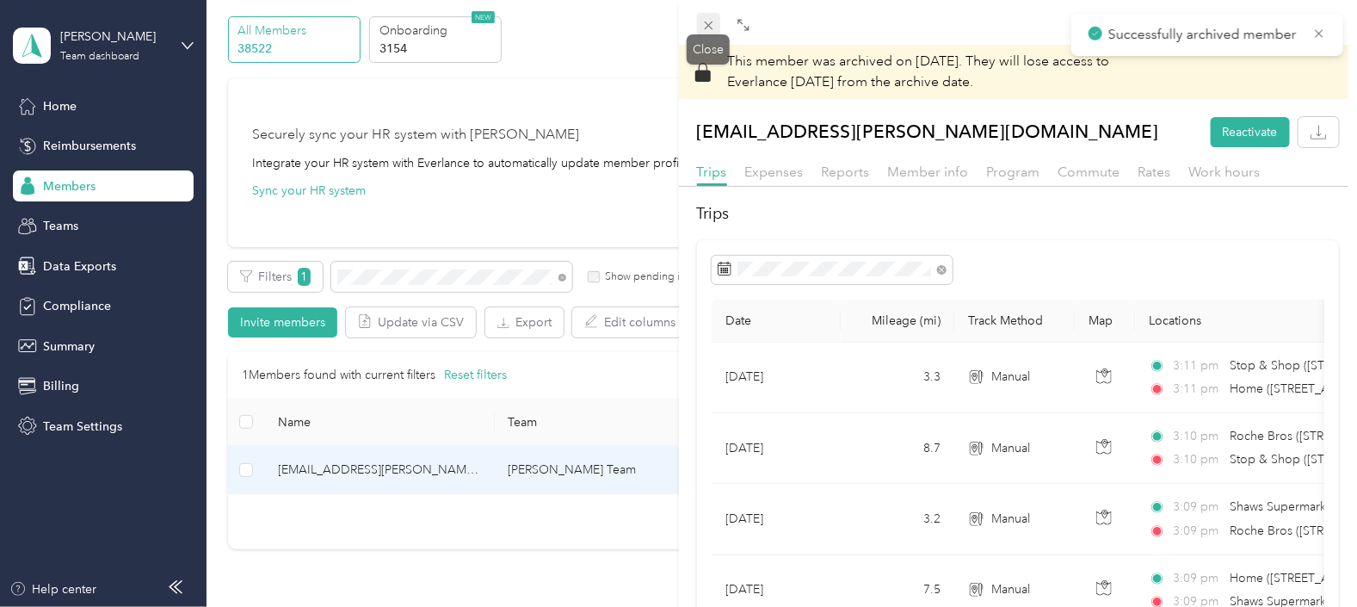
click at [710, 22] on icon at bounding box center [708, 25] width 15 height 15
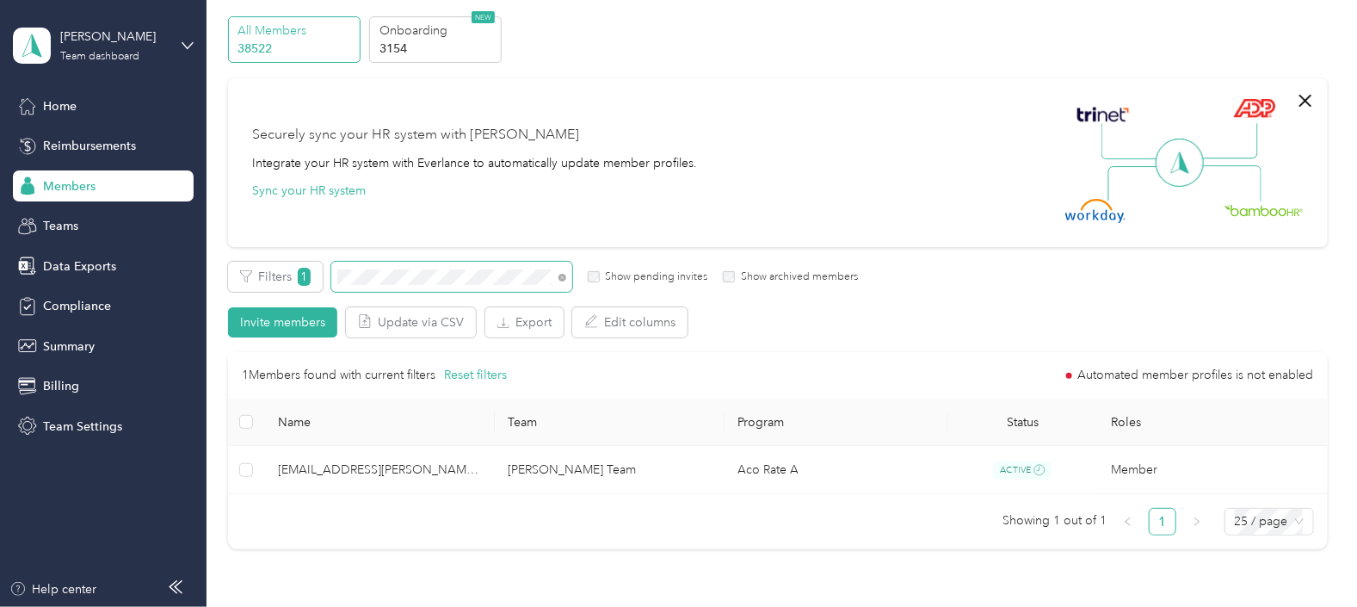
drag, startPoint x: 450, startPoint y: 284, endPoint x: 436, endPoint y: 284, distance: 13.8
click at [436, 284] on span at bounding box center [451, 277] width 241 height 30
click at [326, 278] on div "Filters 1 Show pending invites Show archived members" at bounding box center [543, 277] width 630 height 30
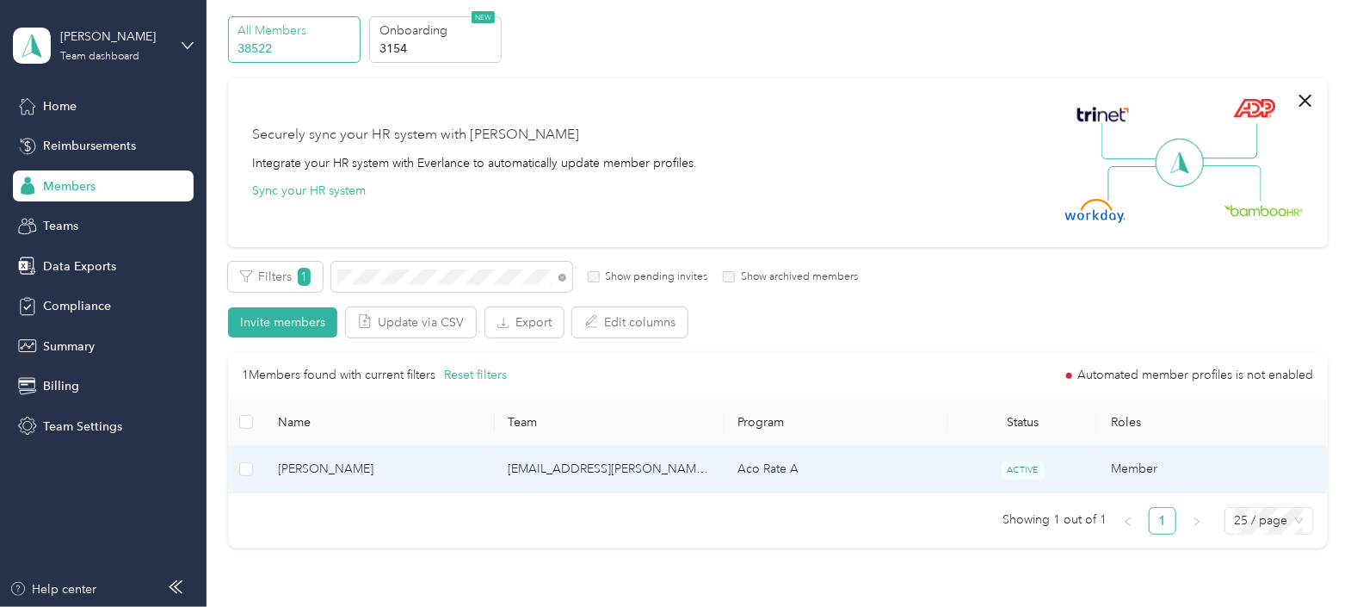
click at [705, 476] on td "[EMAIL_ADDRESS][PERSON_NAME][DOMAIN_NAME]" at bounding box center [610, 469] width 230 height 47
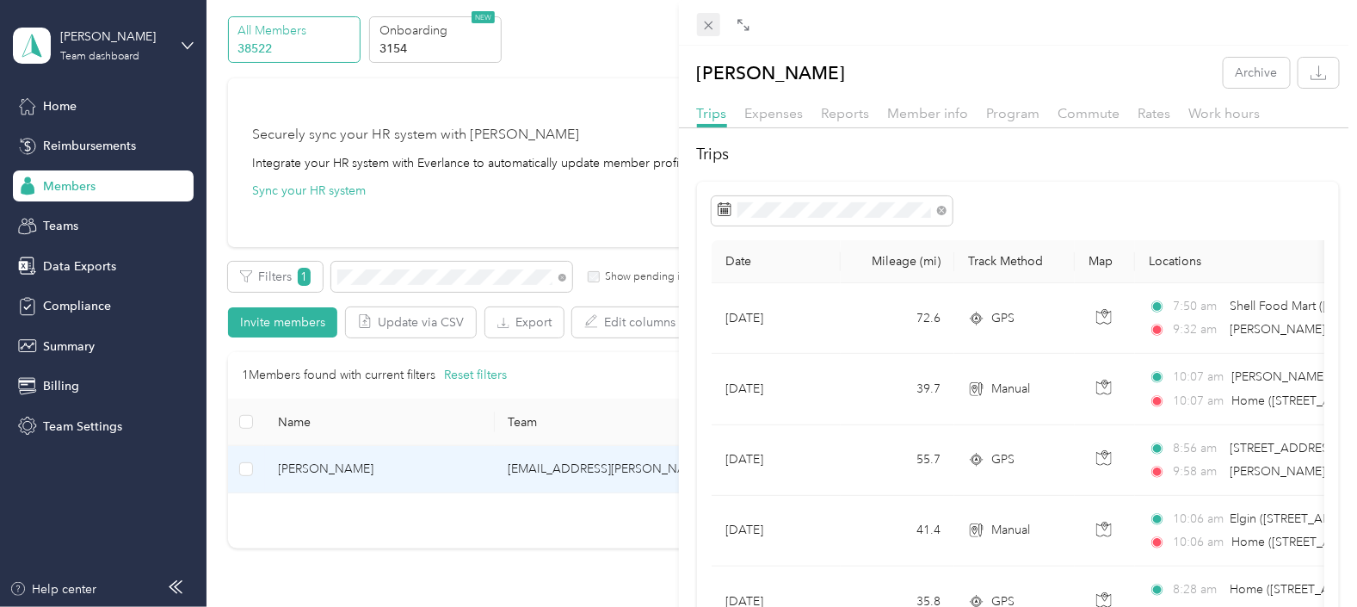
click at [709, 28] on icon at bounding box center [708, 25] width 15 height 15
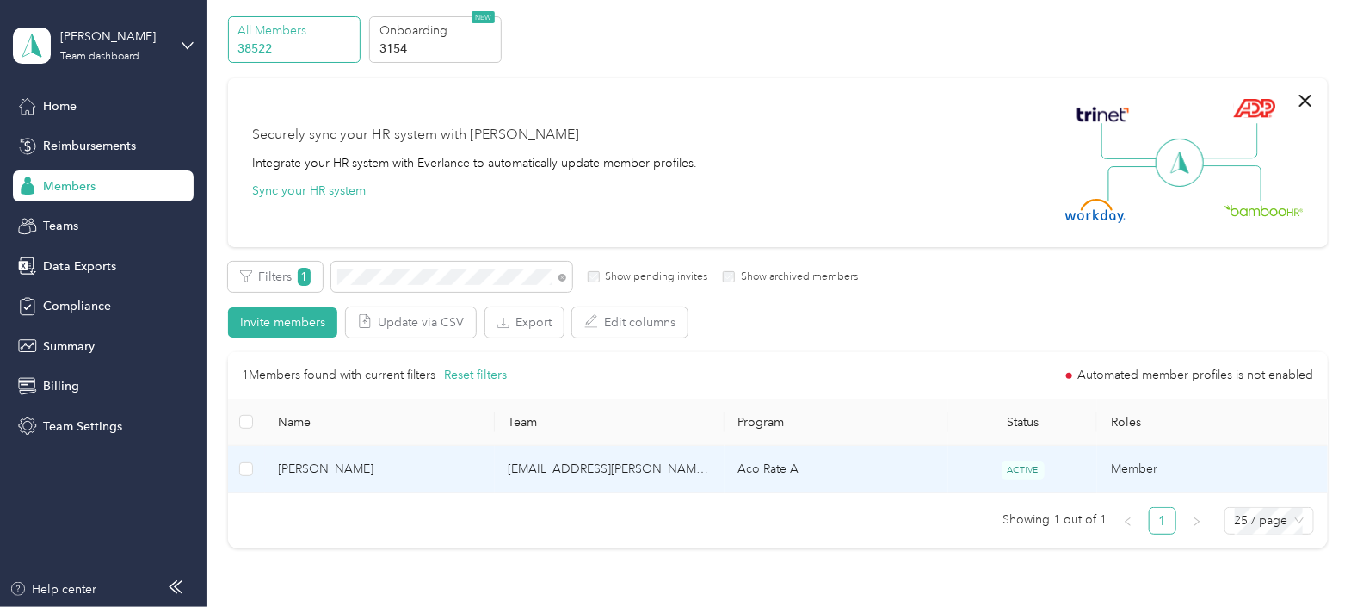
click at [867, 472] on td "Aco Rate A" at bounding box center [837, 469] width 224 height 47
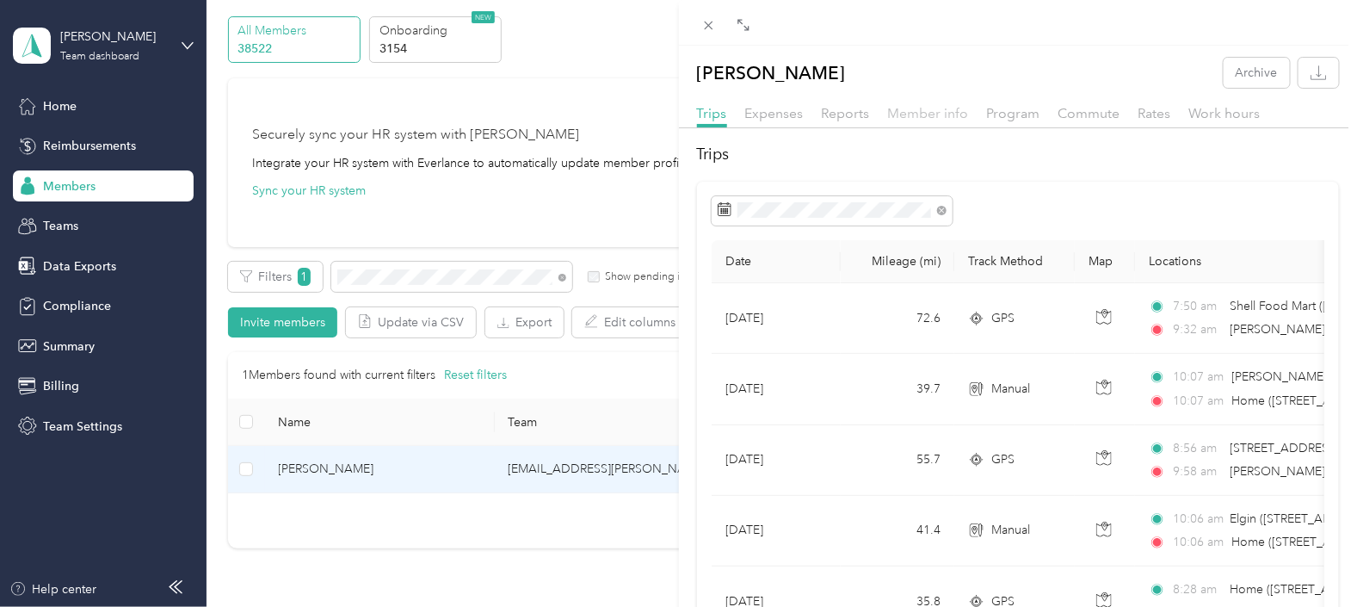
click at [935, 112] on span "Member info" at bounding box center [928, 113] width 81 height 16
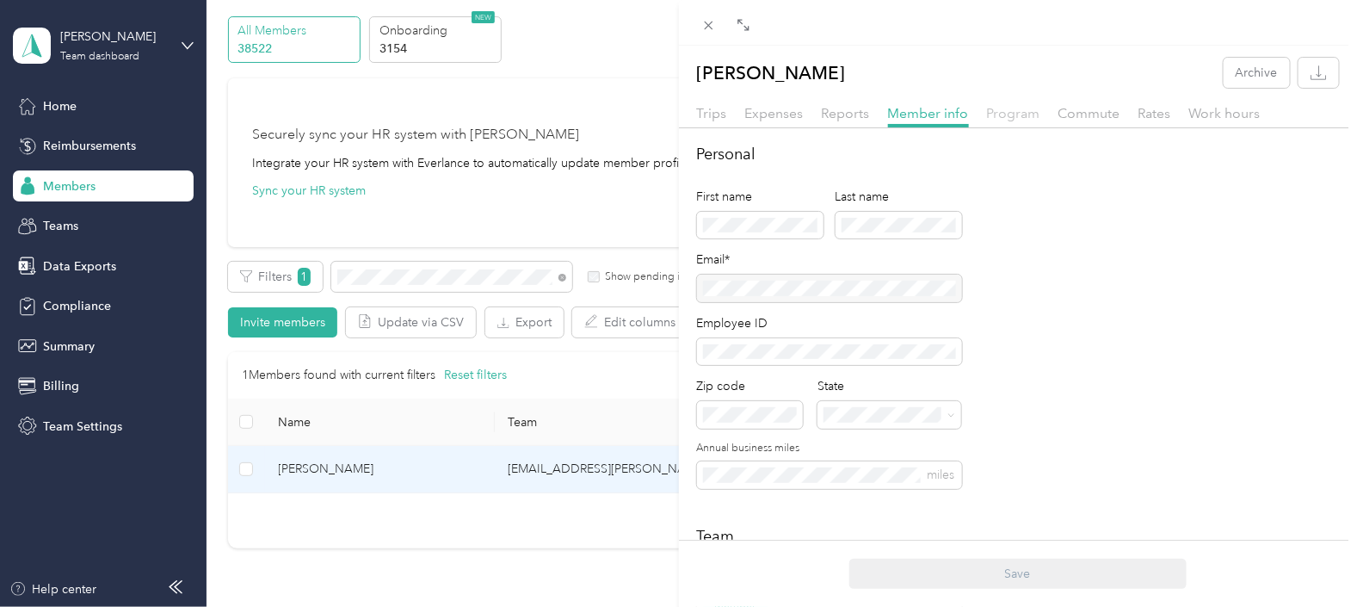
click at [1016, 114] on span "Program" at bounding box center [1013, 113] width 53 height 16
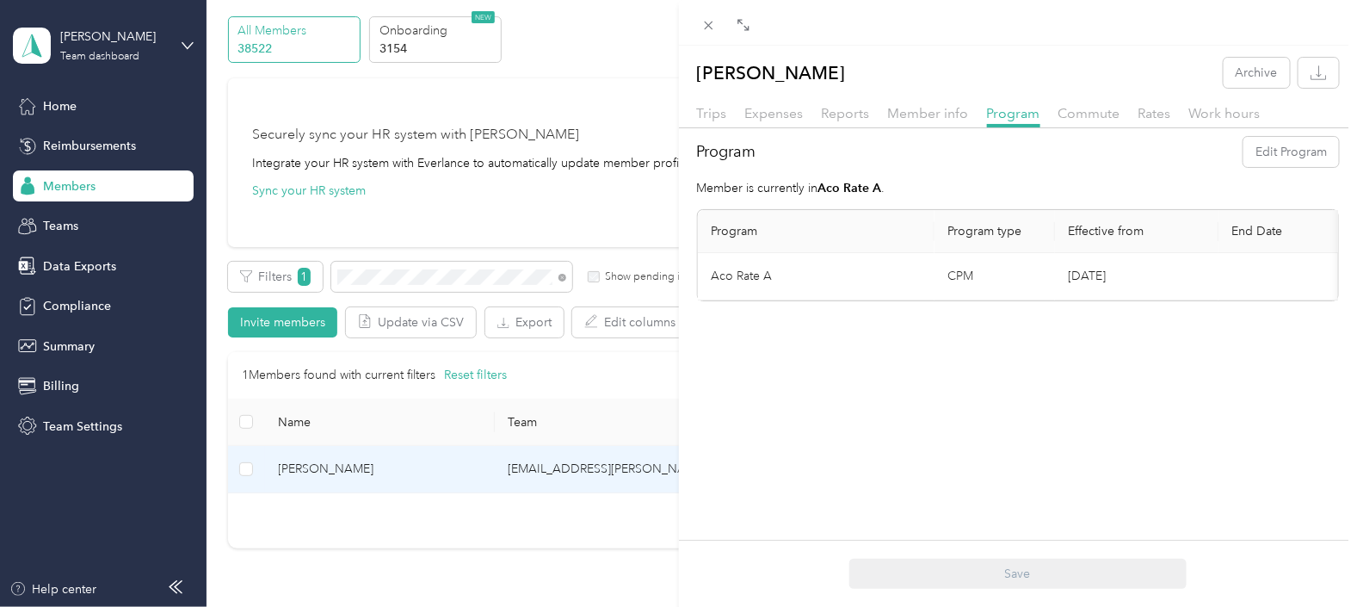
click at [1097, 120] on div "Commute" at bounding box center [1089, 114] width 62 height 22
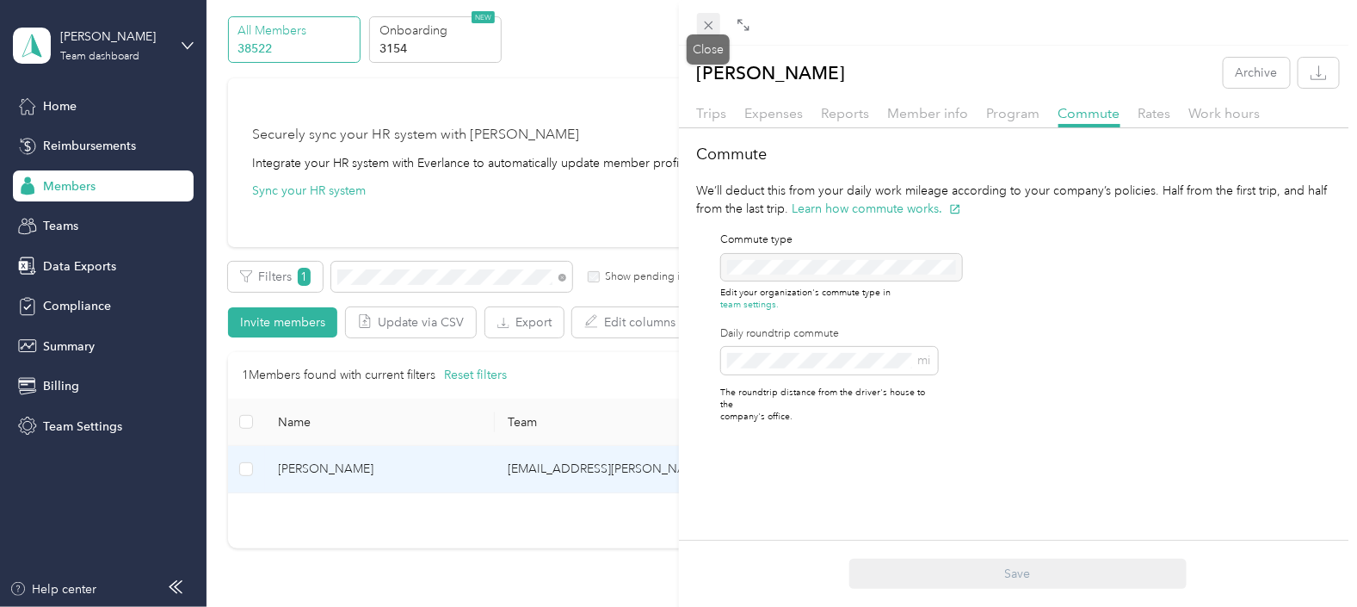
click at [711, 26] on icon at bounding box center [708, 25] width 15 height 15
